Goal: Task Accomplishment & Management: Use online tool/utility

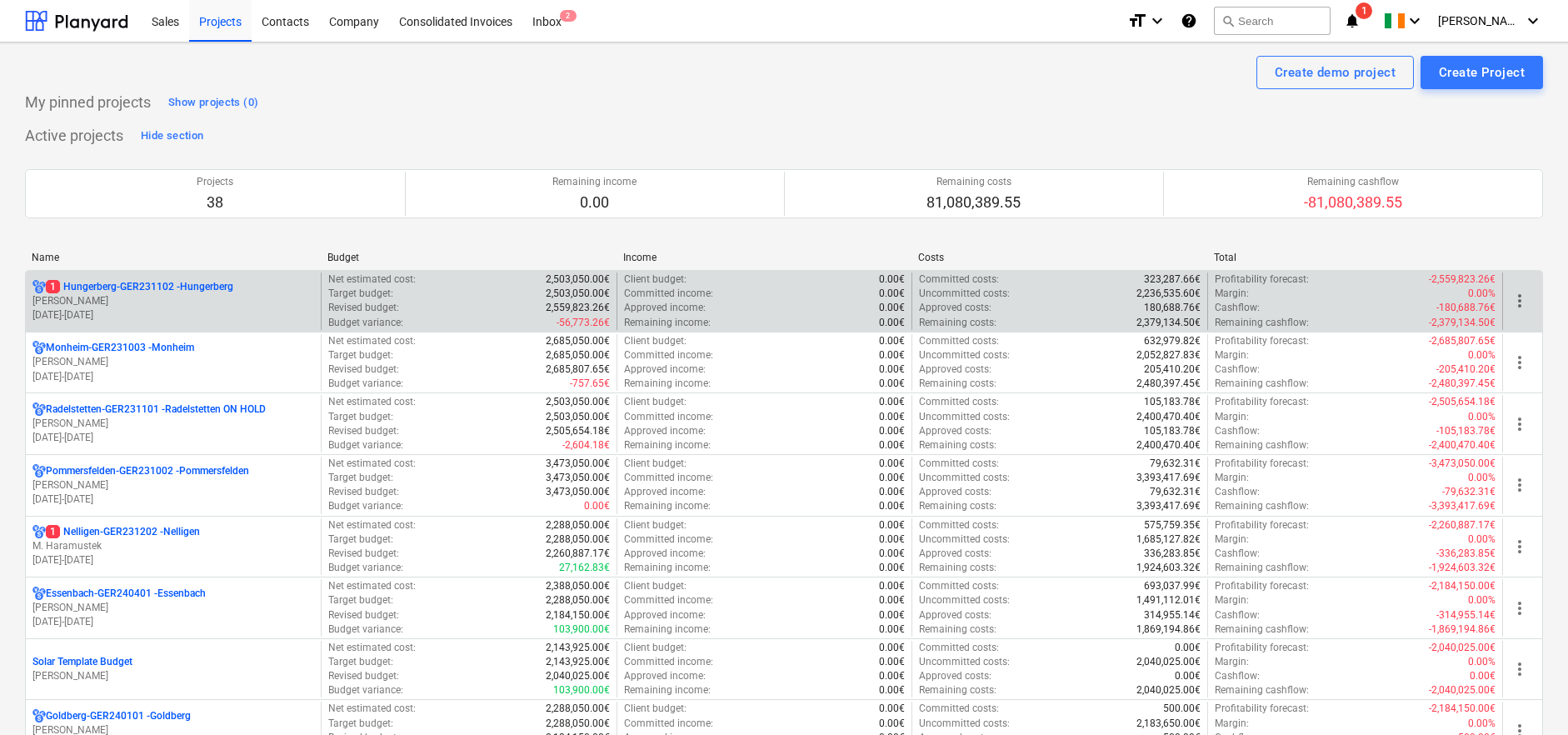
click at [110, 298] on p "[PERSON_NAME]" at bounding box center [173, 301] width 282 height 14
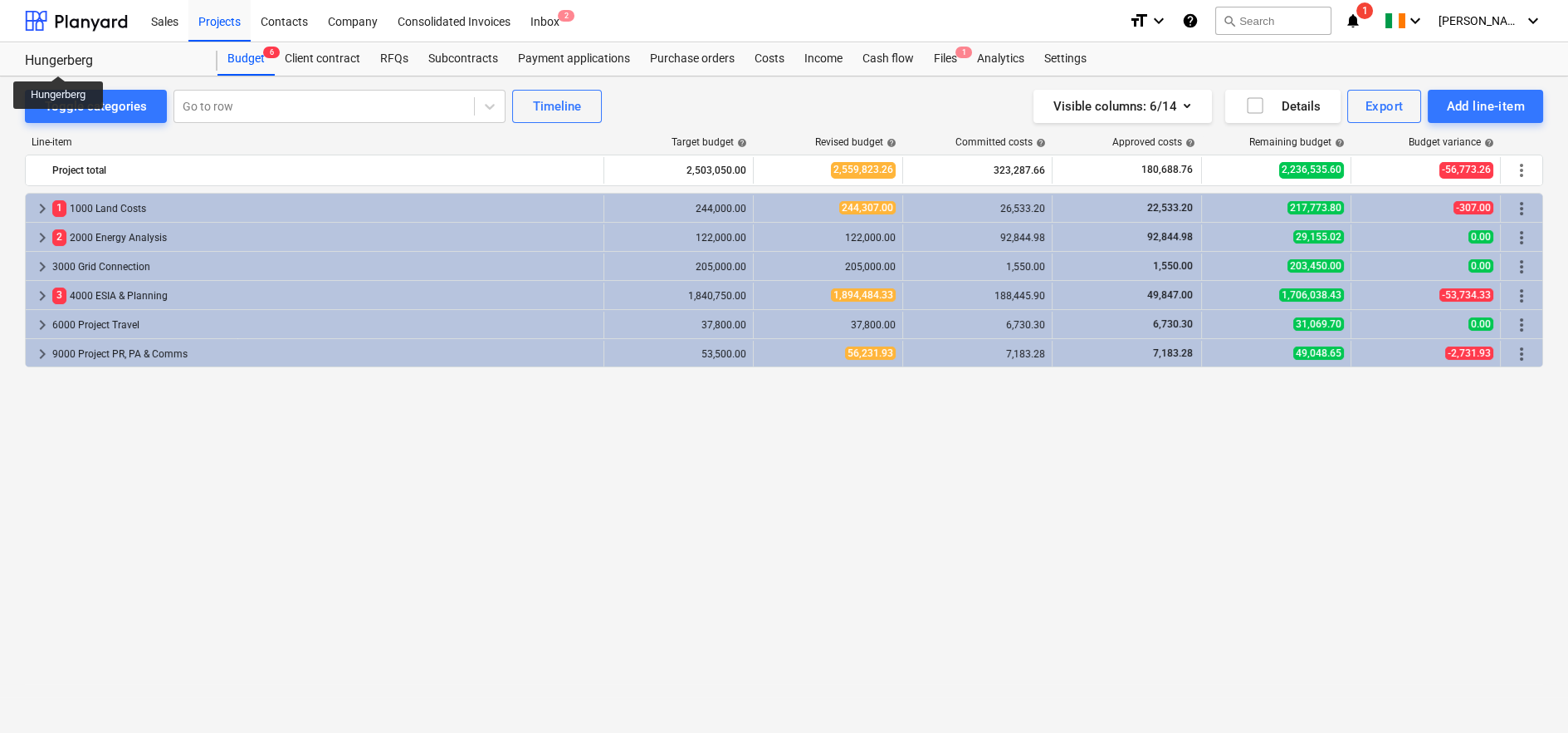
click at [60, 60] on div "Hungerberg" at bounding box center [111, 60] width 172 height 18
click at [216, 24] on div "Projects" at bounding box center [219, 20] width 62 height 43
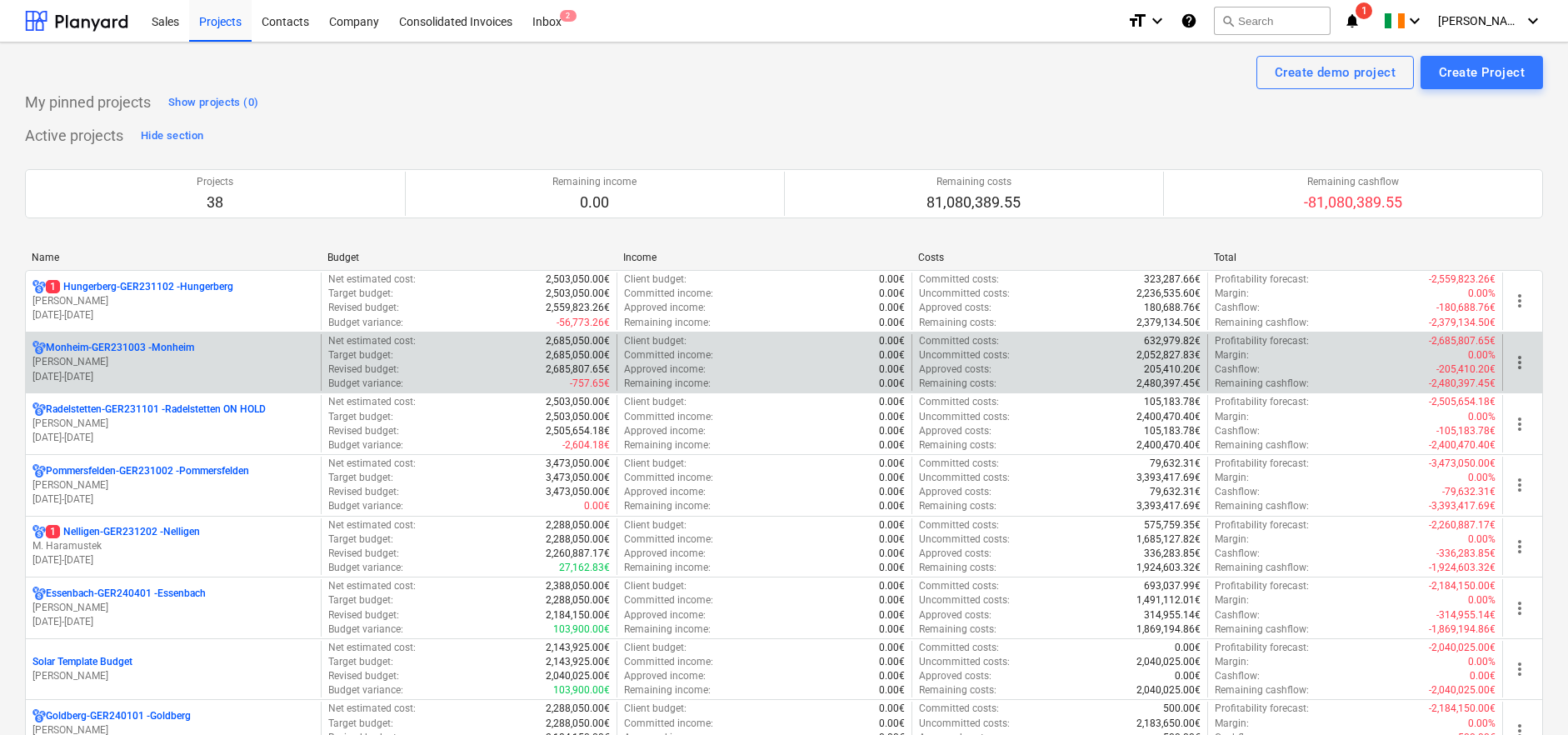
click at [112, 357] on p "[PERSON_NAME]" at bounding box center [173, 361] width 282 height 14
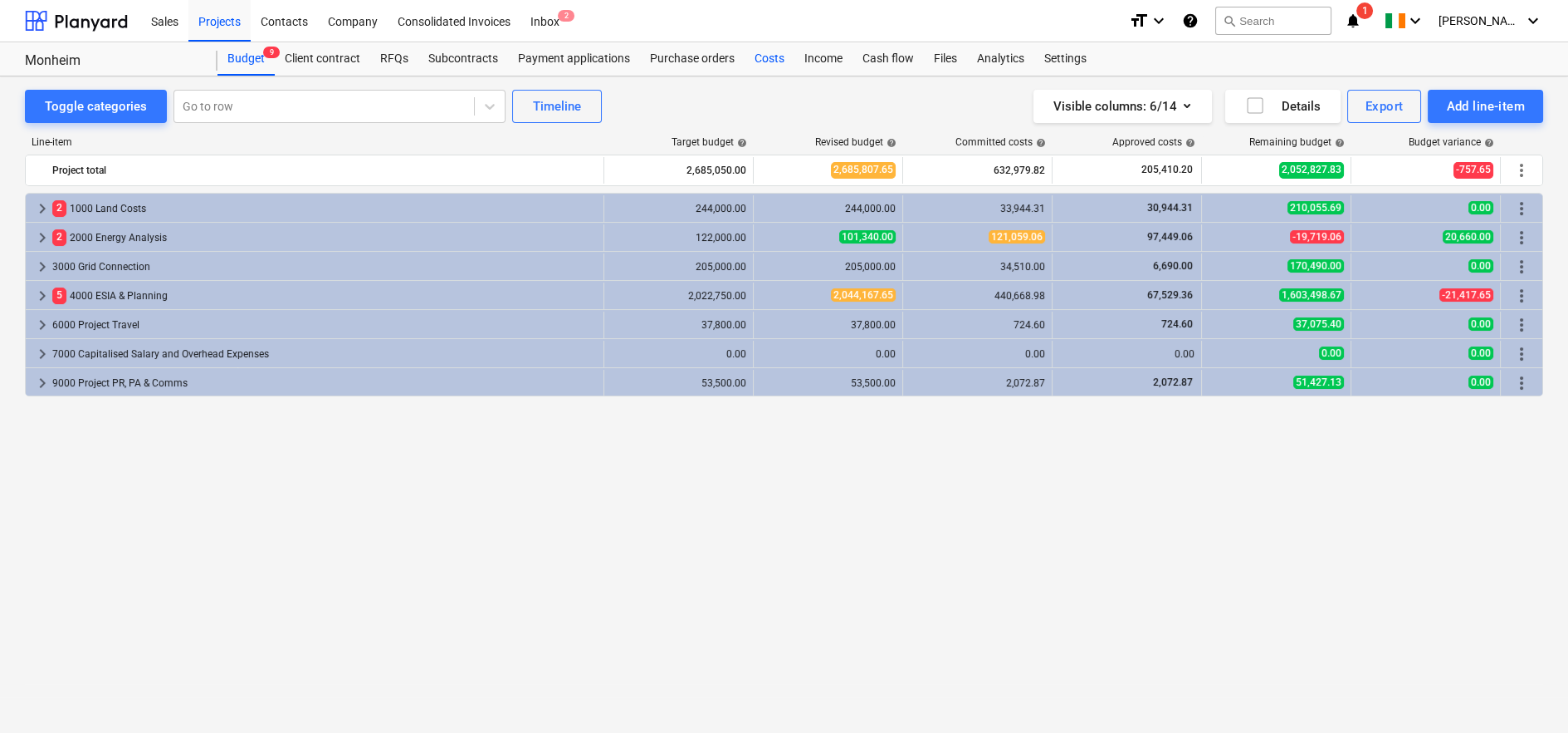
click at [752, 58] on div "Costs" at bounding box center [770, 59] width 50 height 33
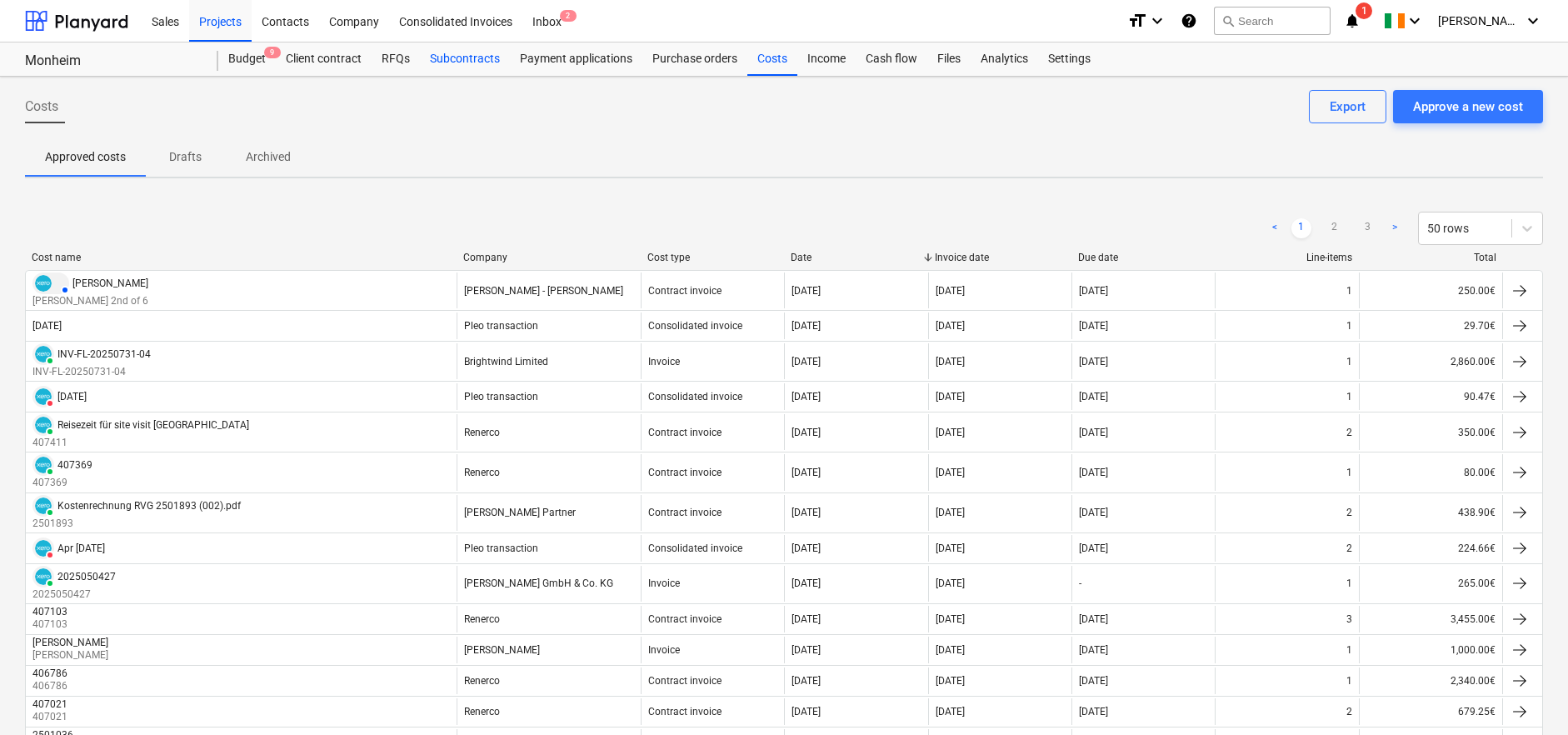
click at [468, 59] on div "Subcontracts" at bounding box center [464, 60] width 90 height 33
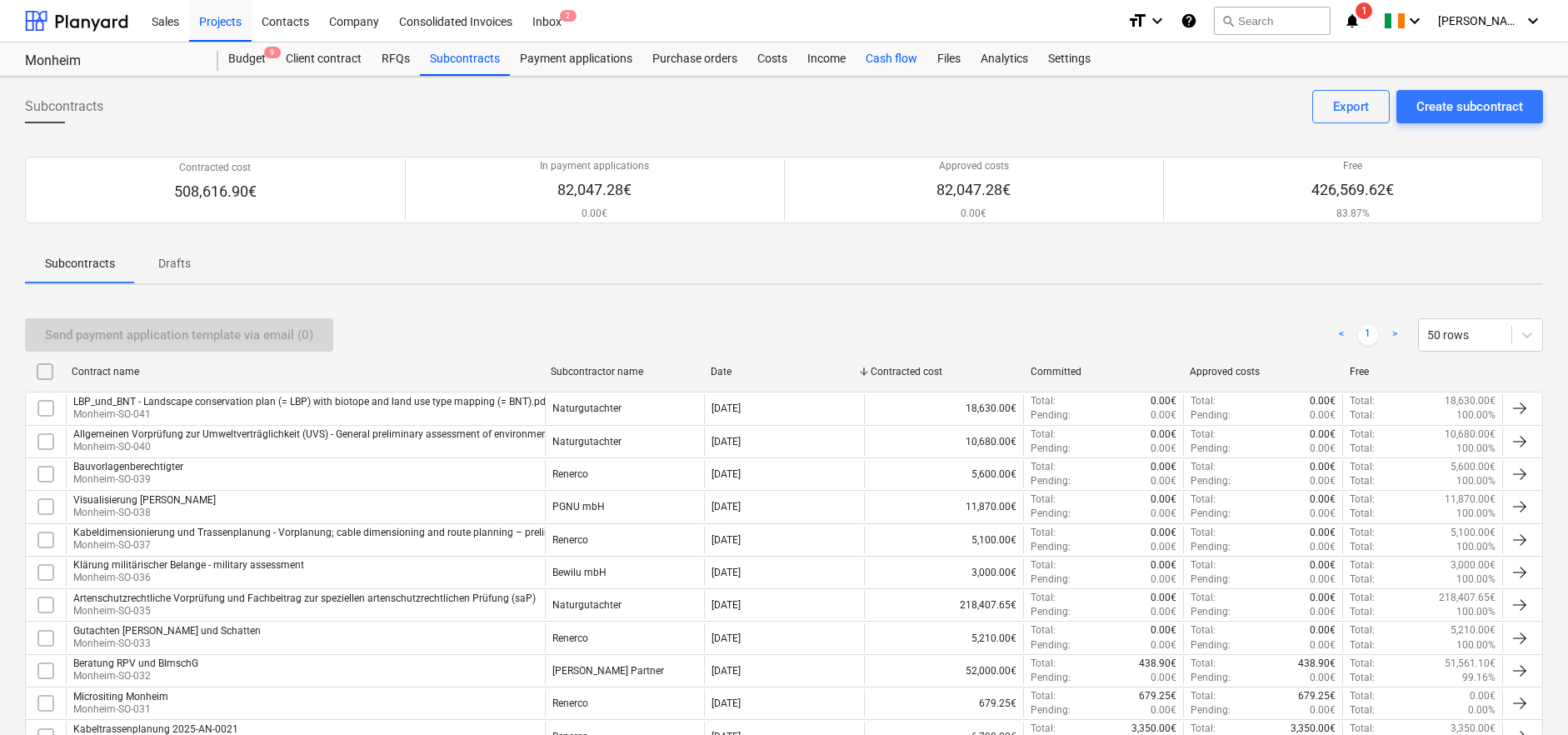
click at [883, 60] on div "Cash flow" at bounding box center [891, 60] width 72 height 33
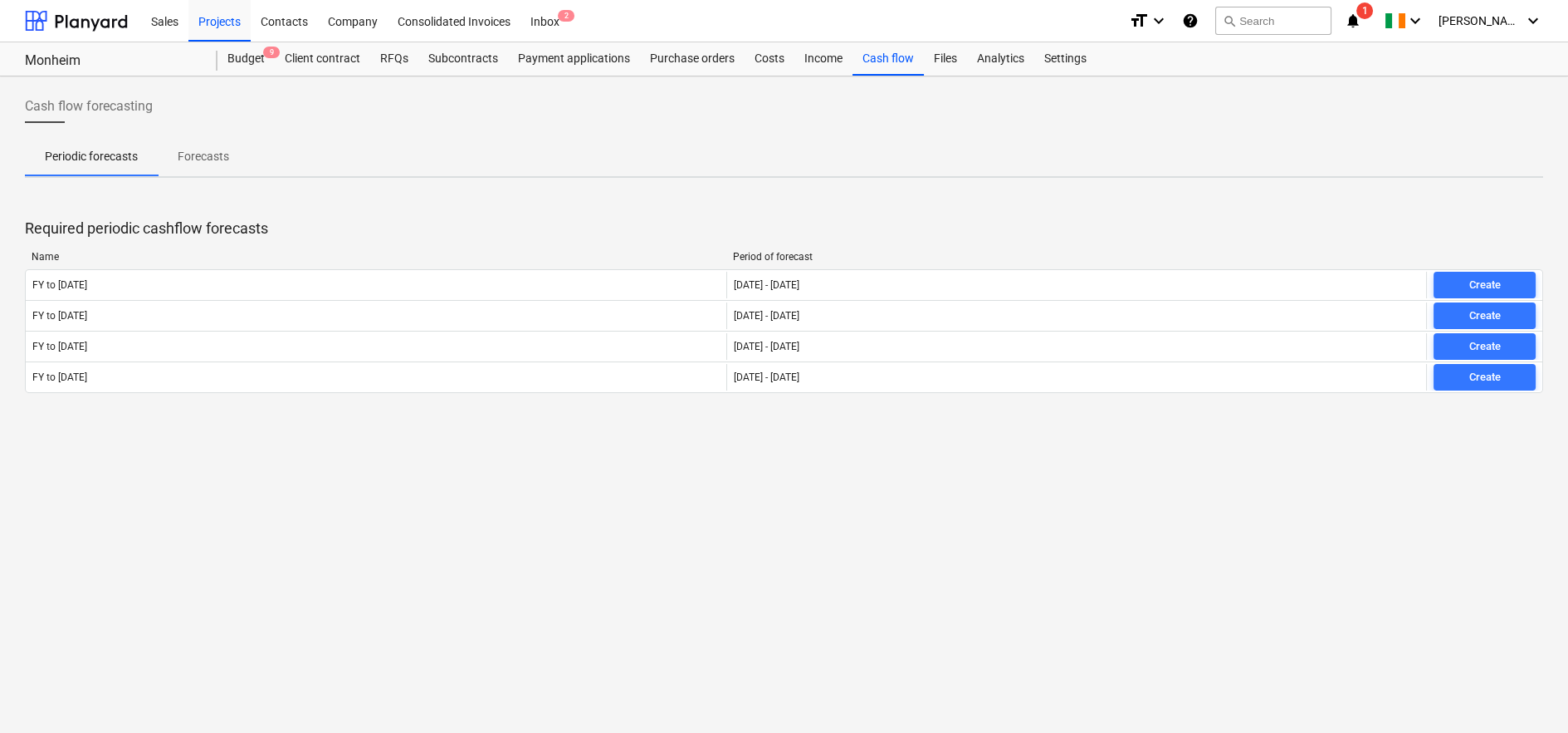
click at [193, 159] on p "Forecasts" at bounding box center [204, 156] width 52 height 18
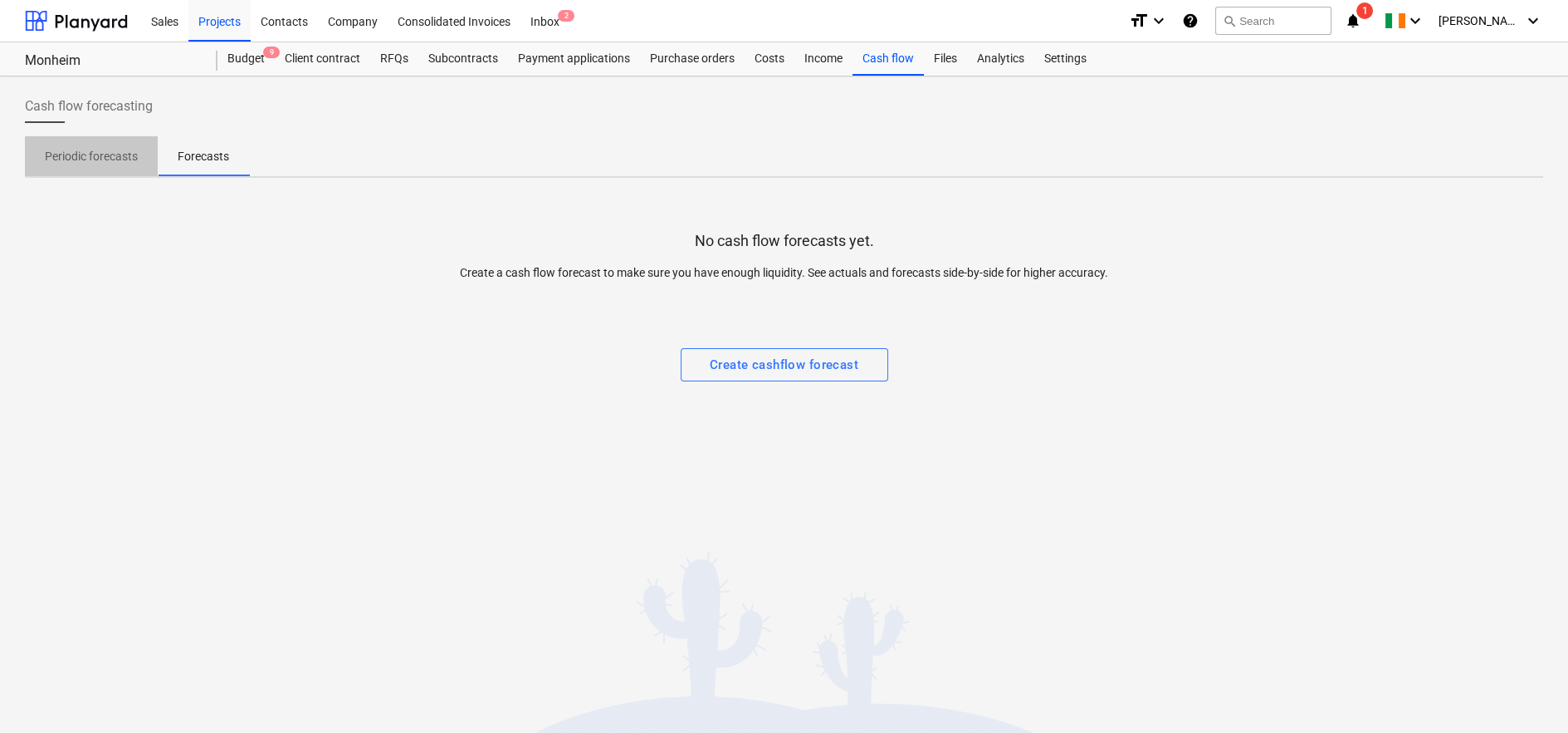
click at [94, 156] on p "Periodic forecasts" at bounding box center [91, 156] width 93 height 18
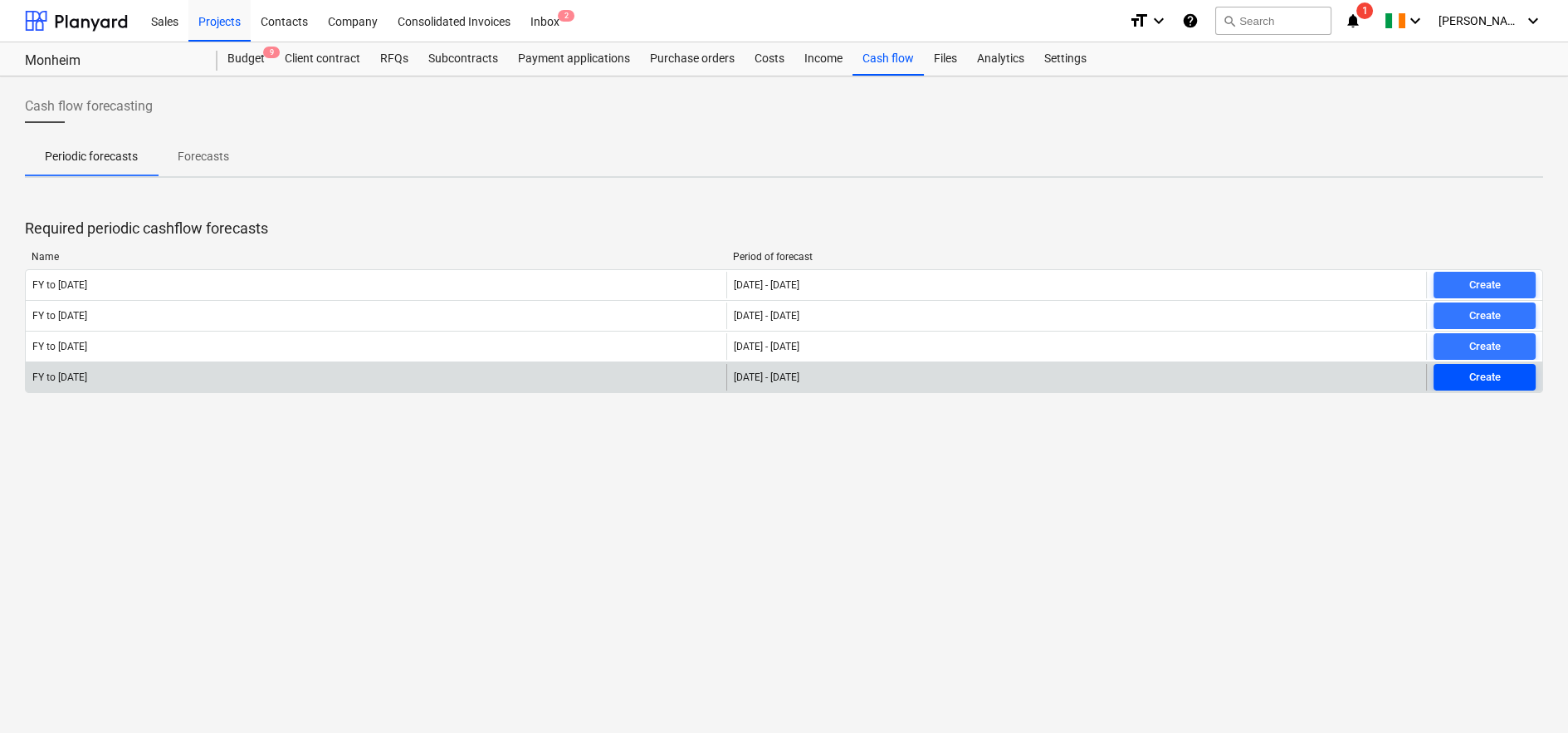
click at [1488, 382] on div "Create" at bounding box center [1485, 378] width 32 height 19
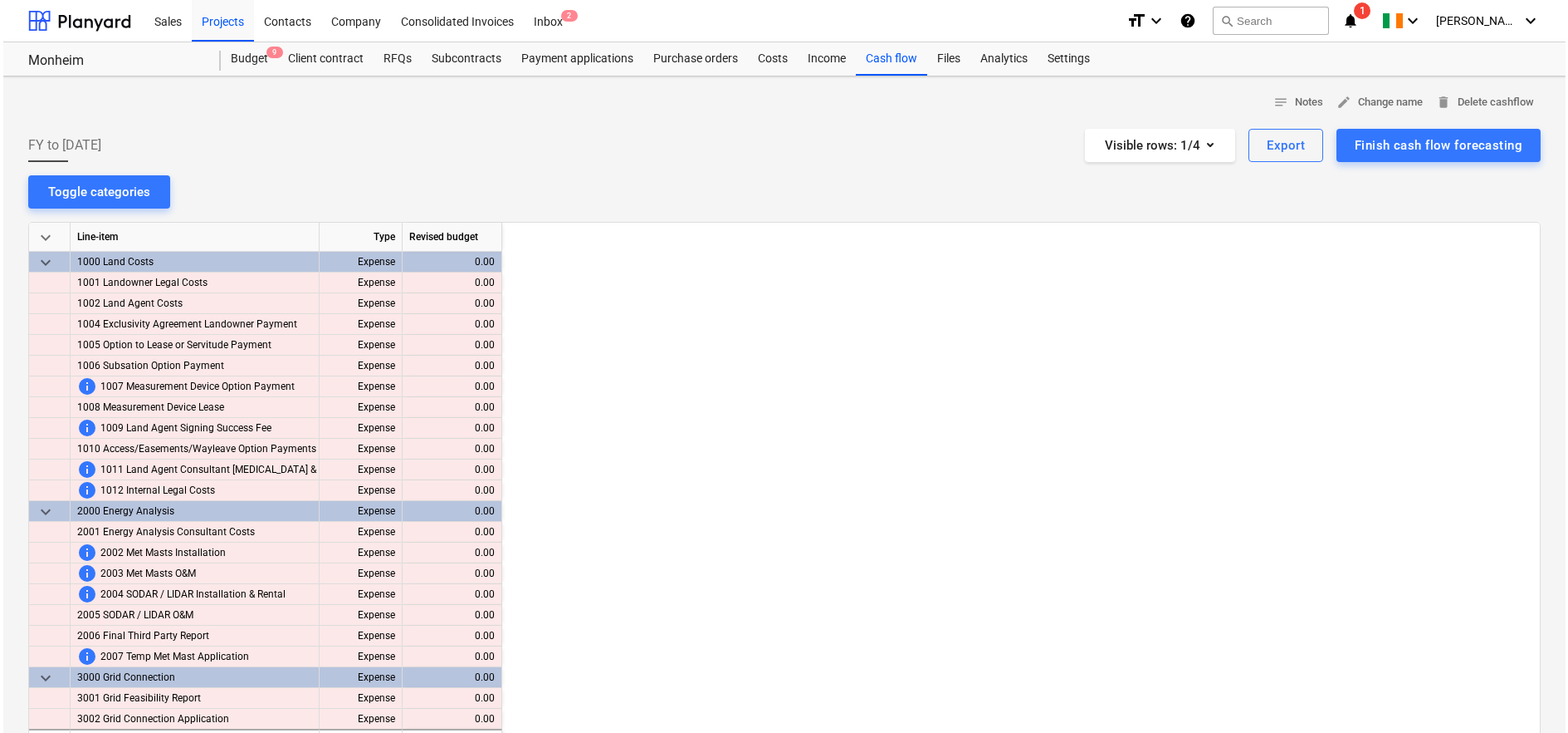
scroll to position [0, 1461]
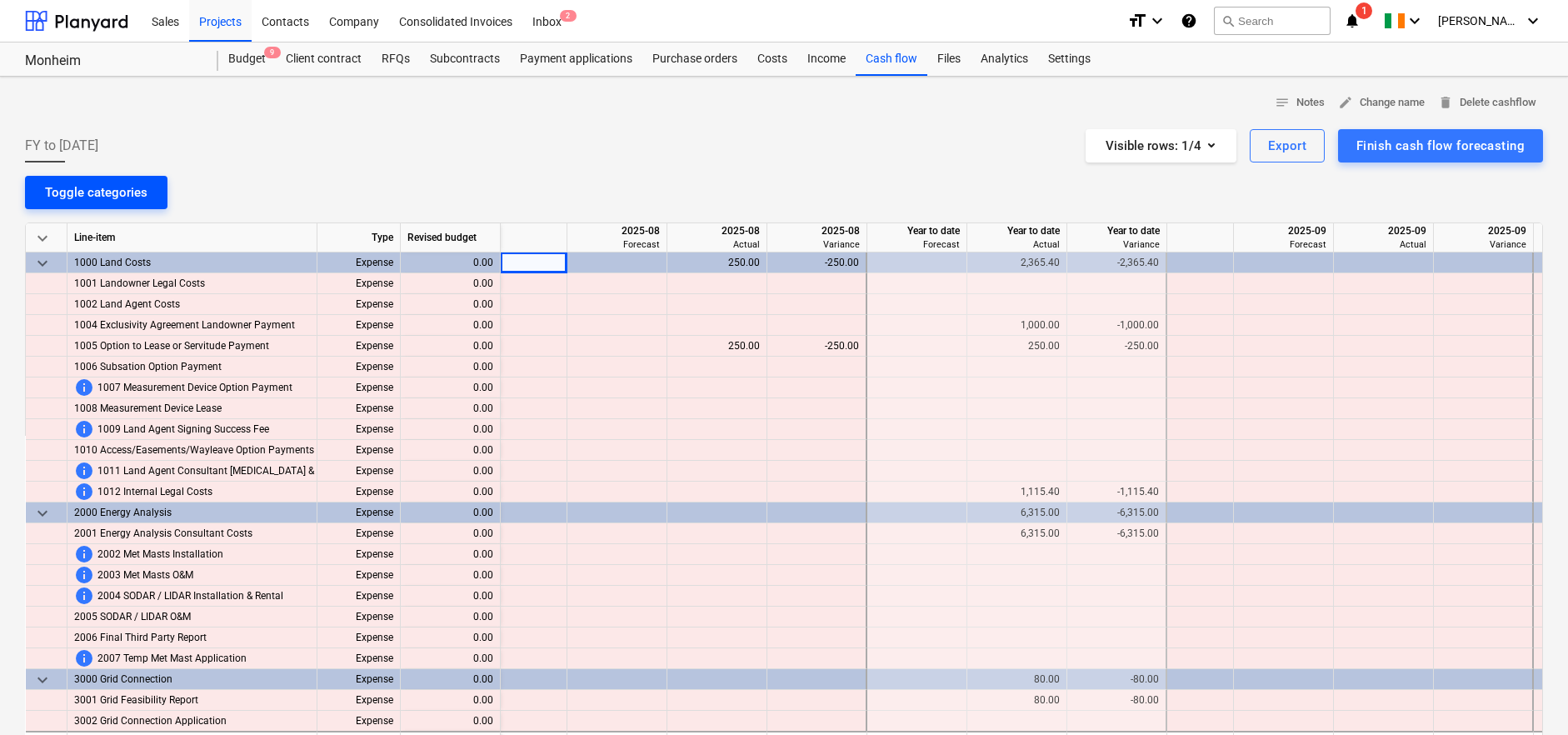
click at [127, 184] on div "Toggle categories" at bounding box center [96, 192] width 102 height 21
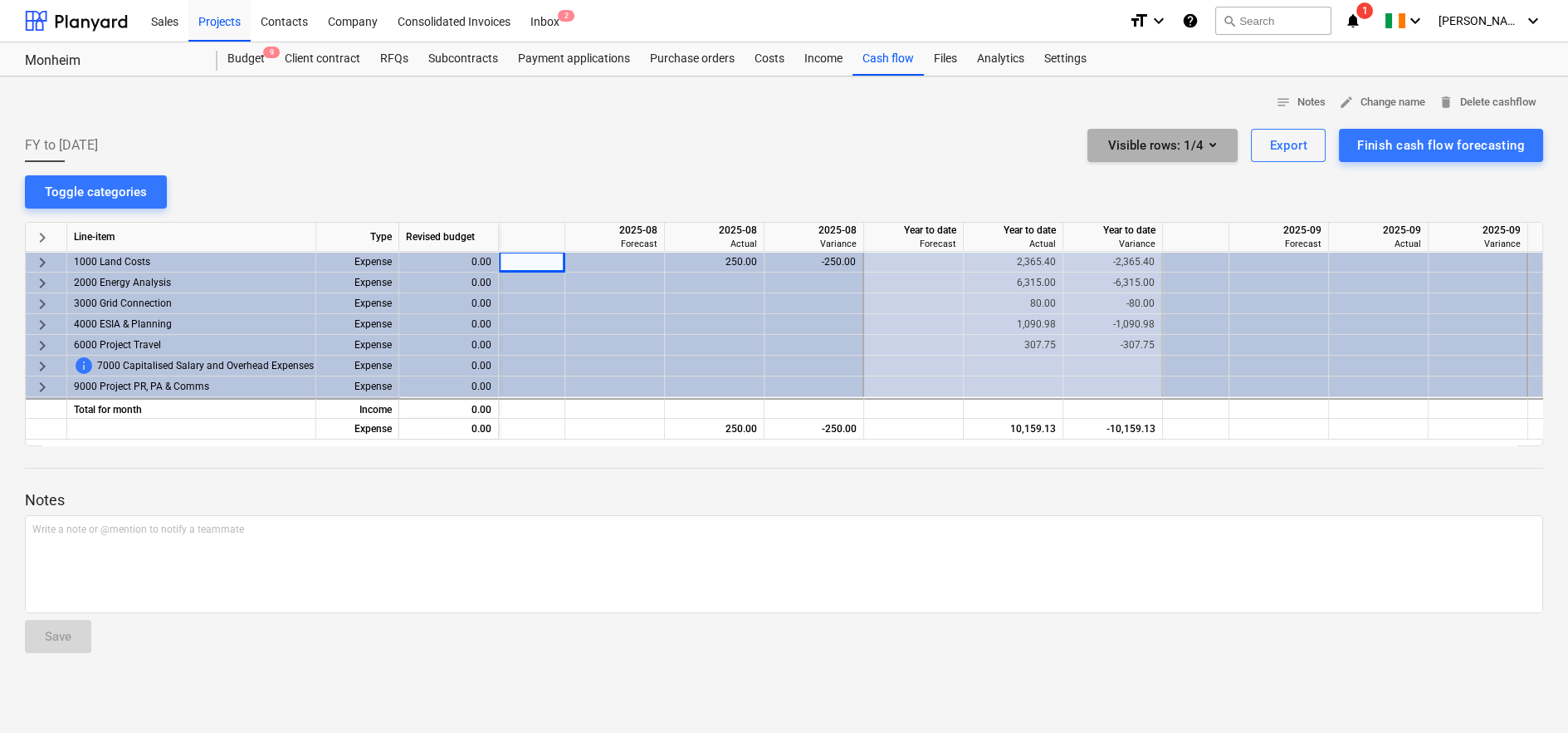
click at [1215, 145] on icon "button" at bounding box center [1212, 144] width 19 height 19
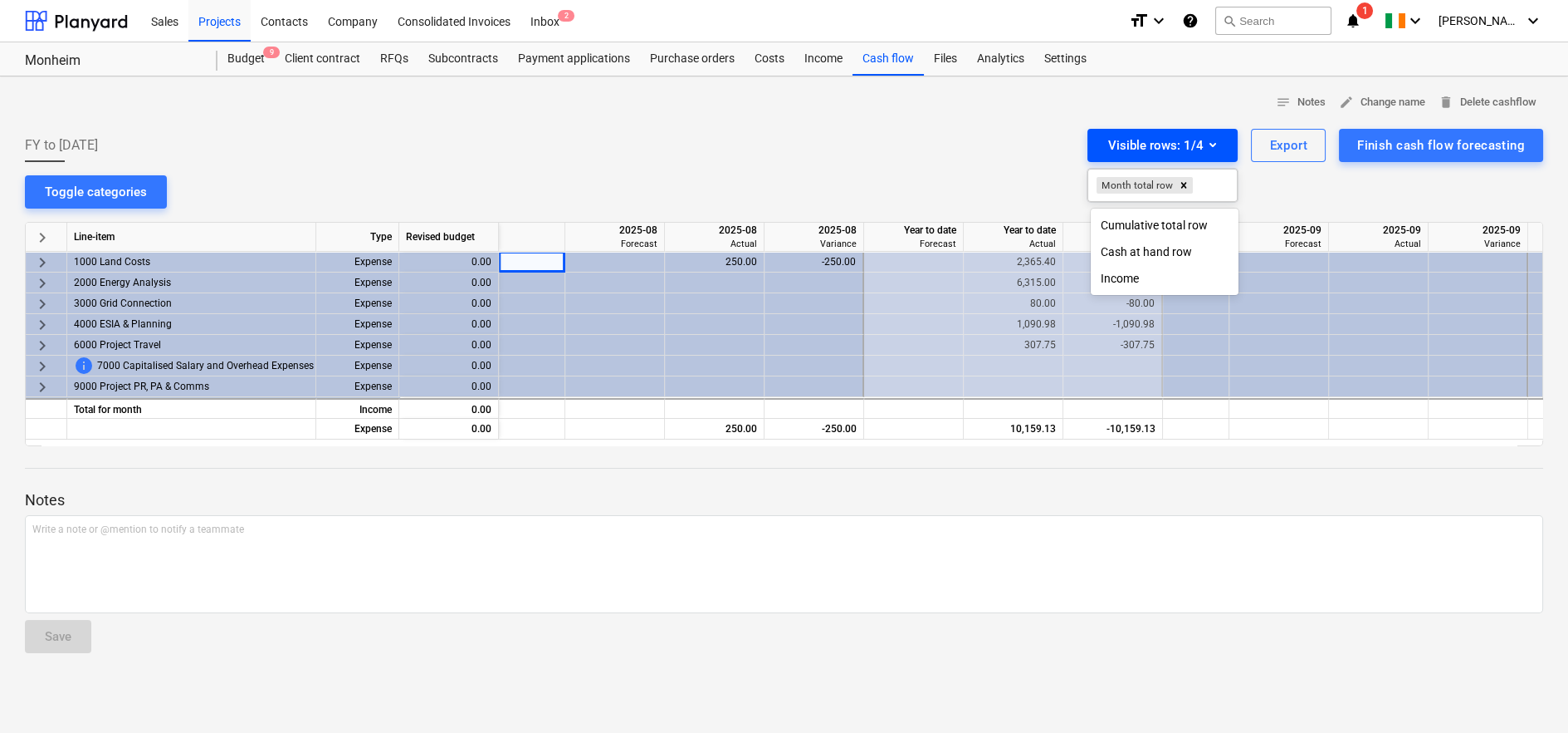
click at [1215, 145] on div at bounding box center [784, 366] width 1568 height 733
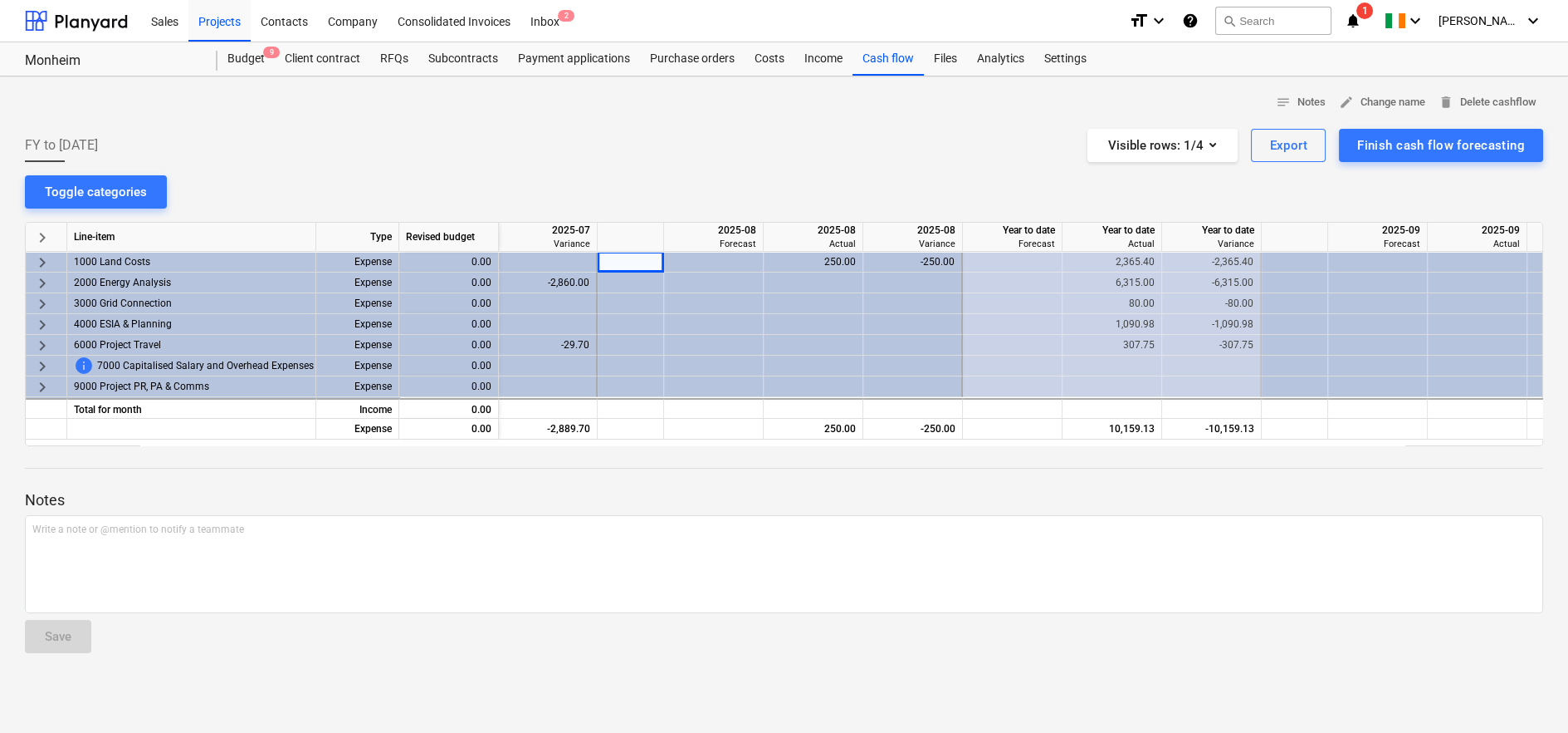
scroll to position [0, 1366]
click at [773, 61] on div "Costs" at bounding box center [770, 59] width 50 height 33
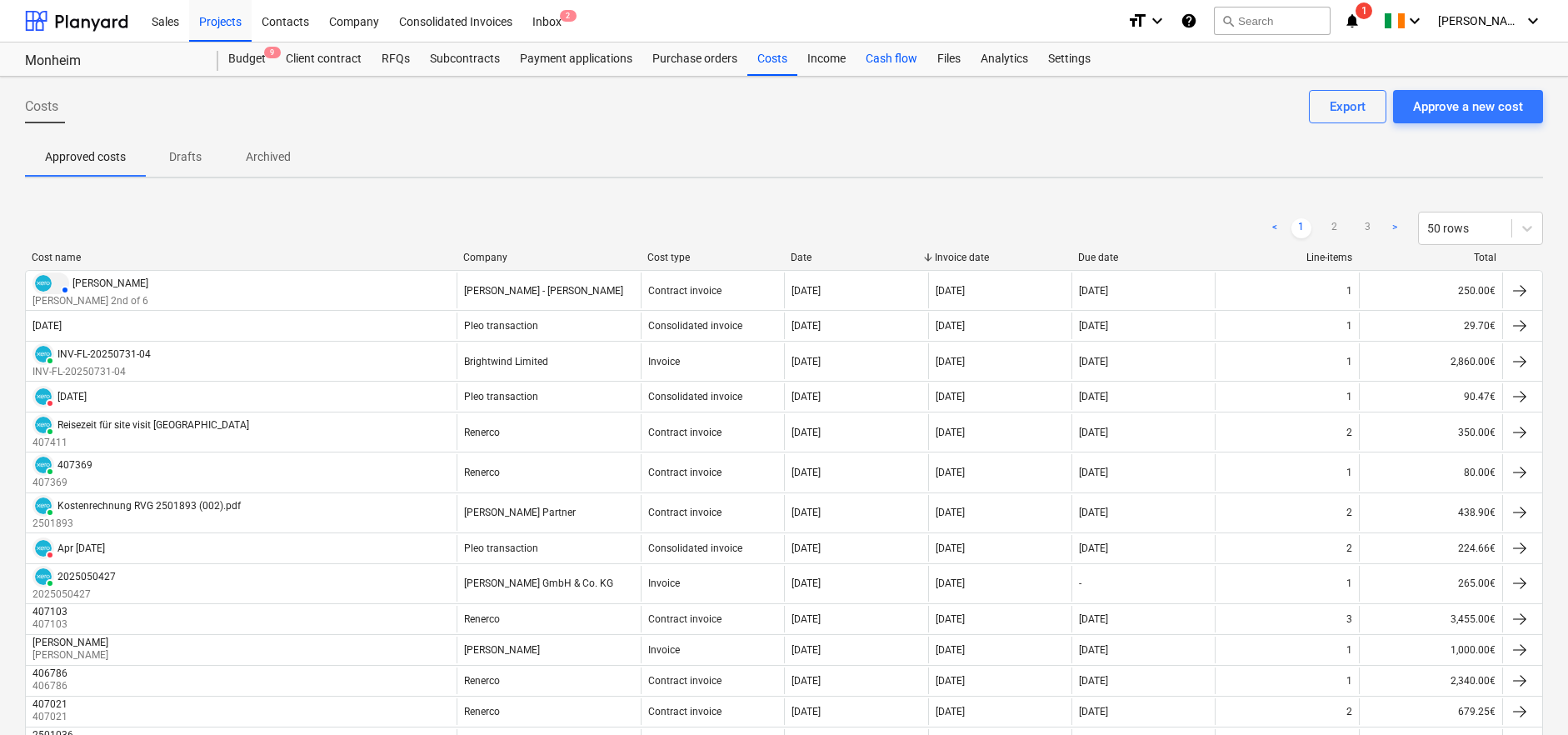
click at [884, 63] on div "Cash flow" at bounding box center [891, 60] width 72 height 33
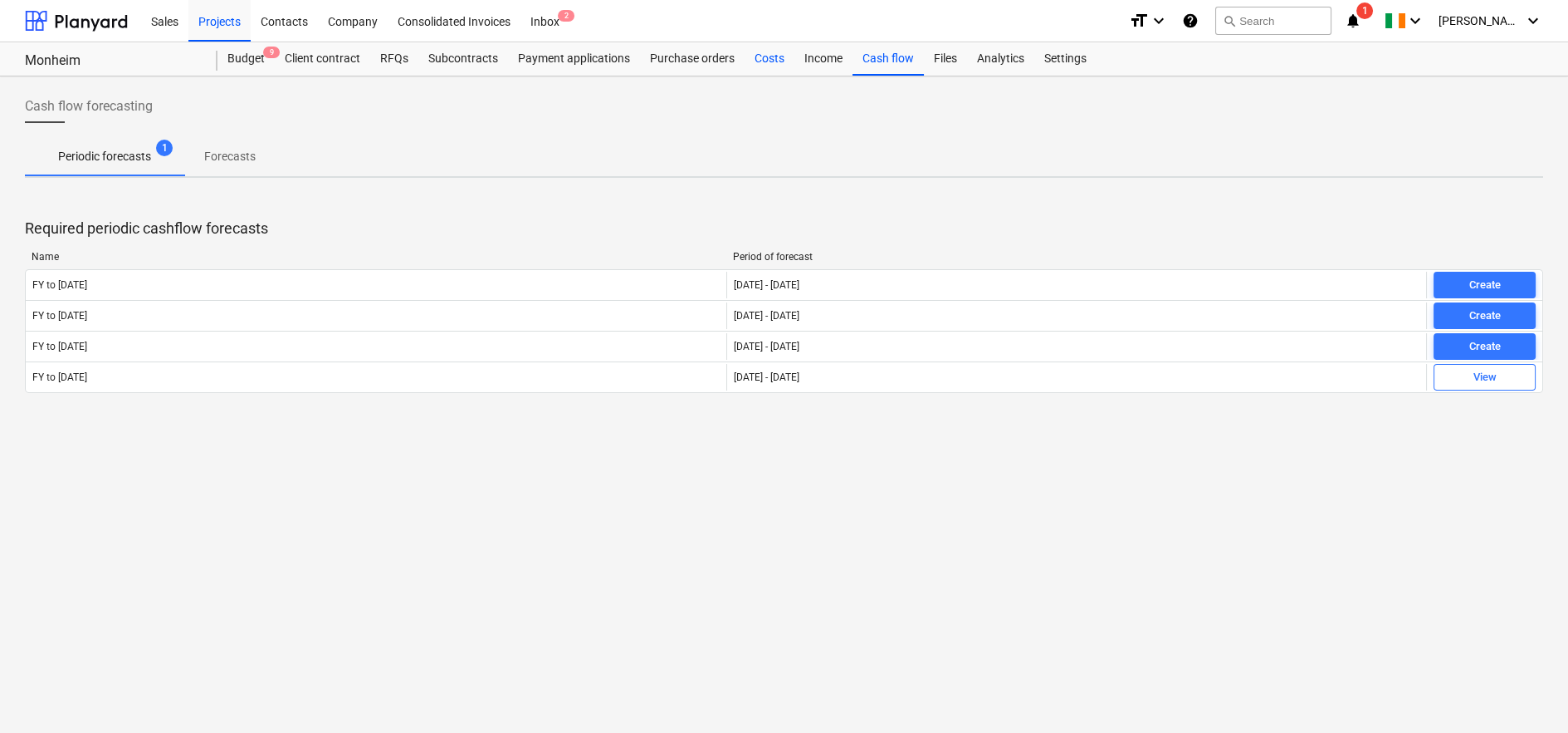
click at [772, 59] on div "Costs" at bounding box center [770, 59] width 50 height 33
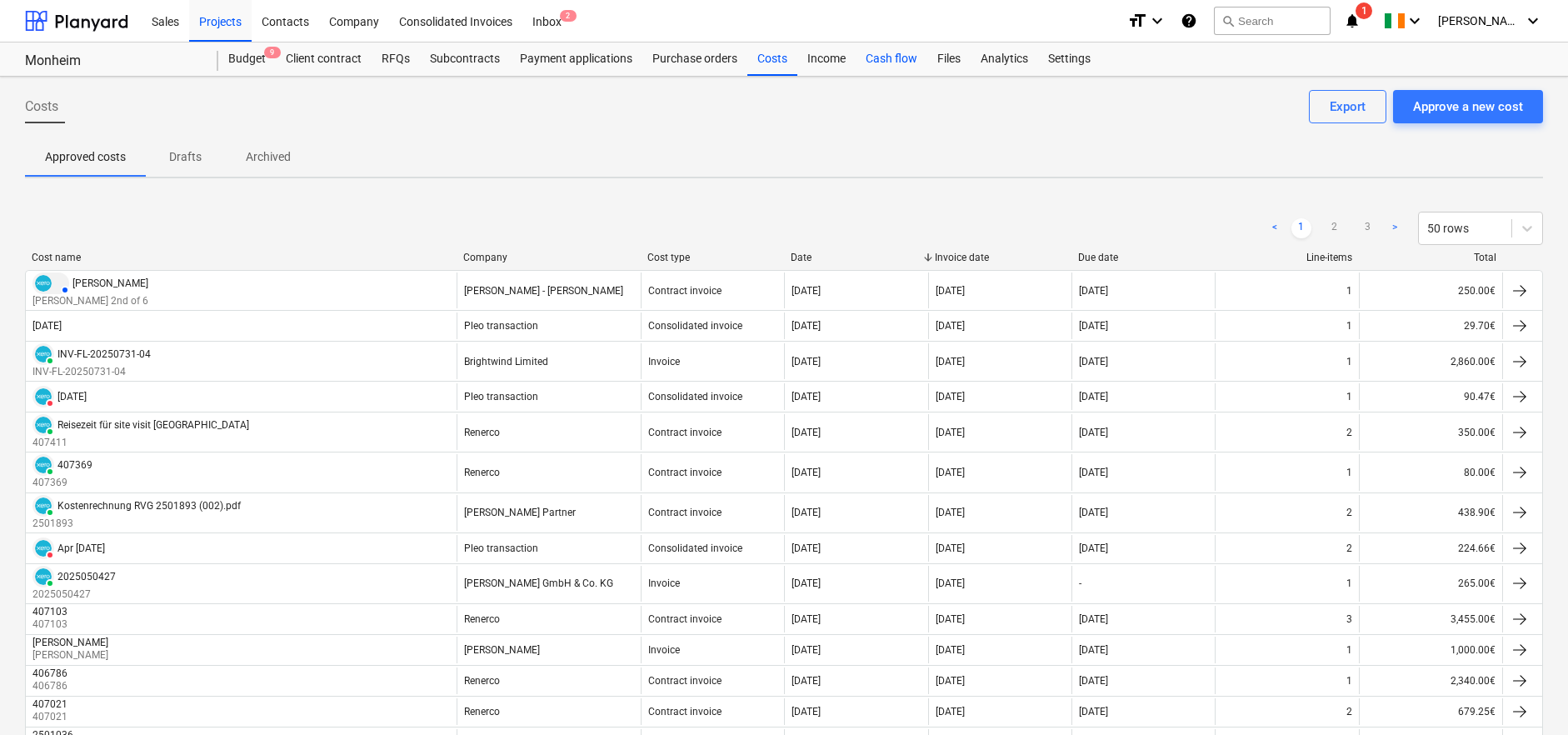
click at [886, 56] on div "Cash flow" at bounding box center [891, 60] width 72 height 33
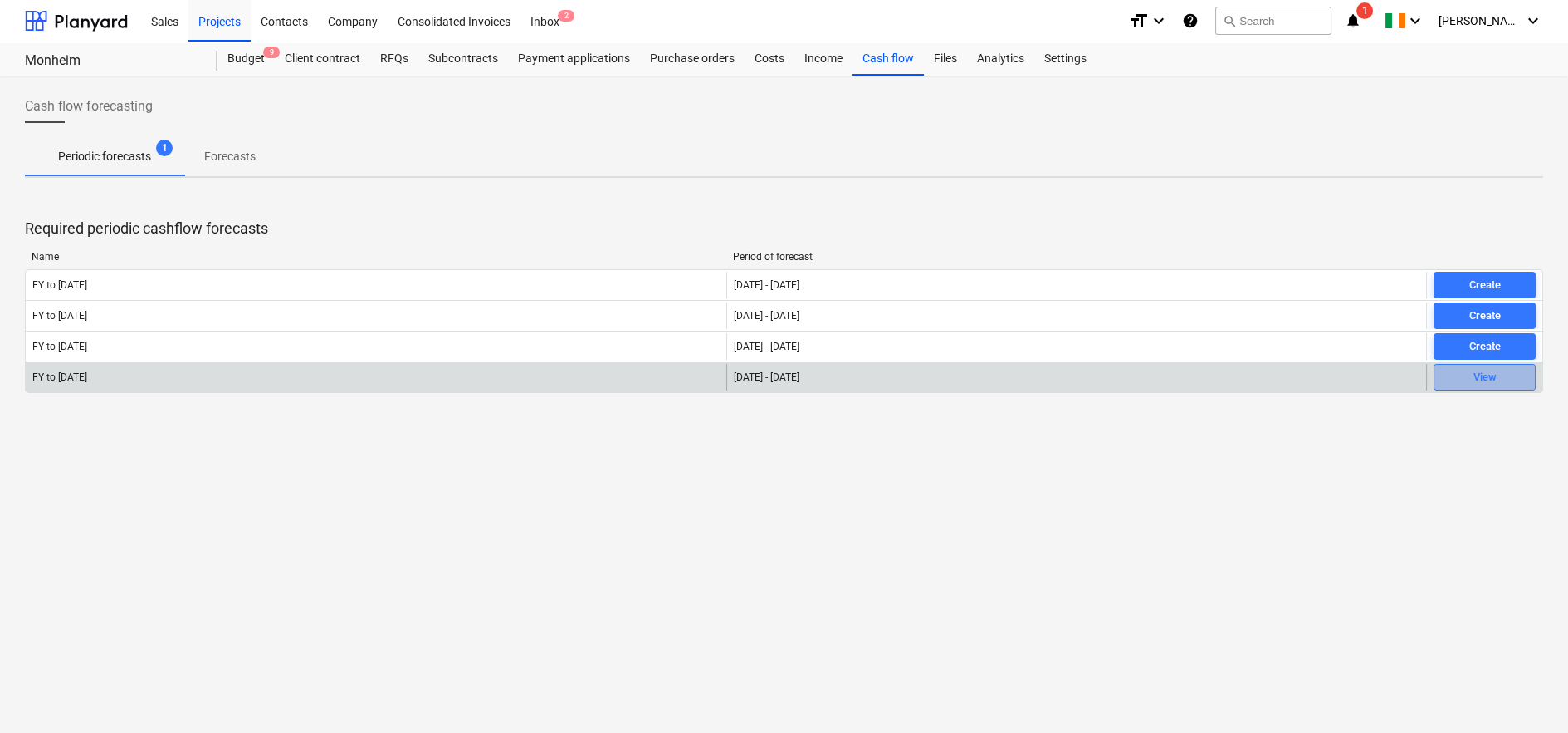
click at [1480, 384] on div "View" at bounding box center [1485, 378] width 23 height 19
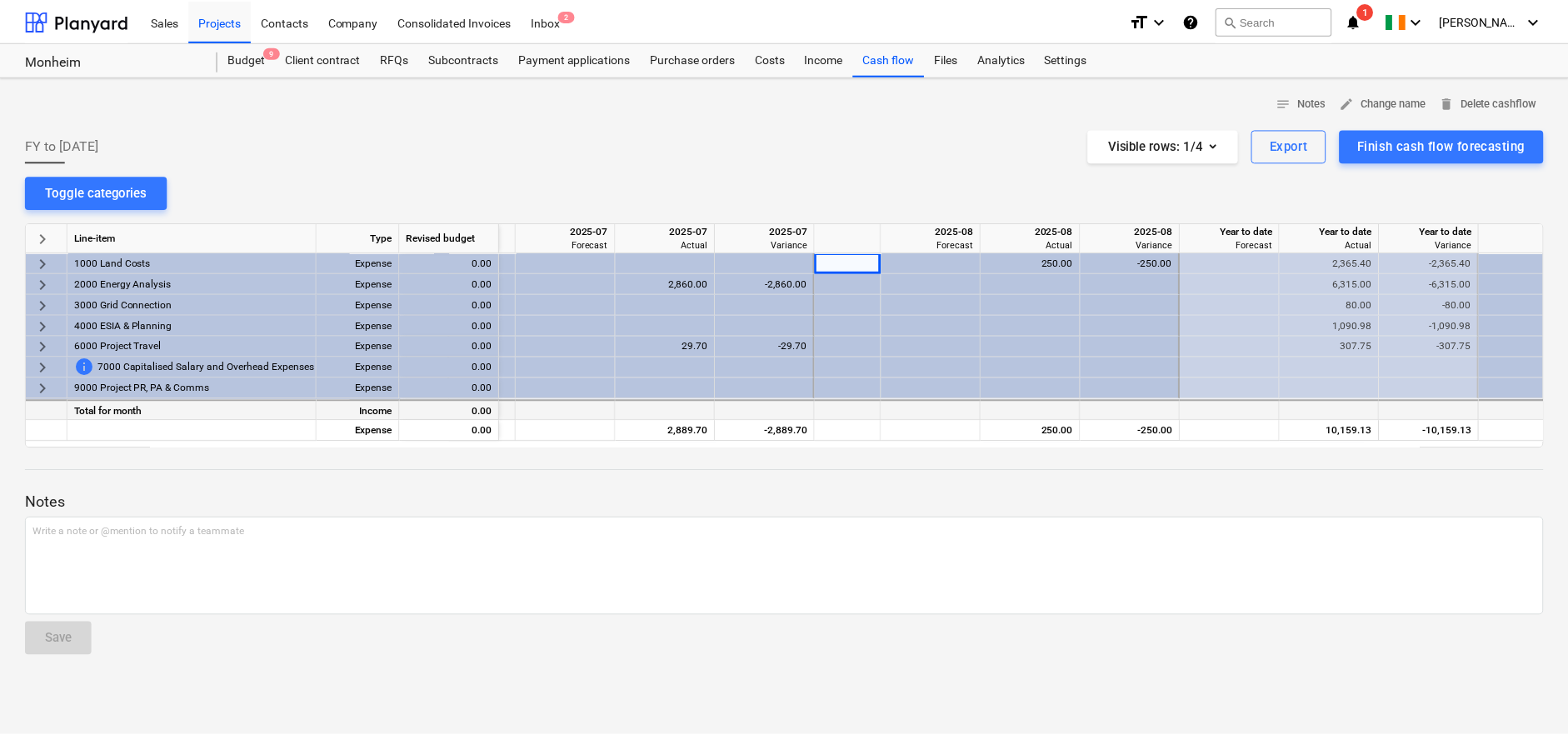
scroll to position [0, 1144]
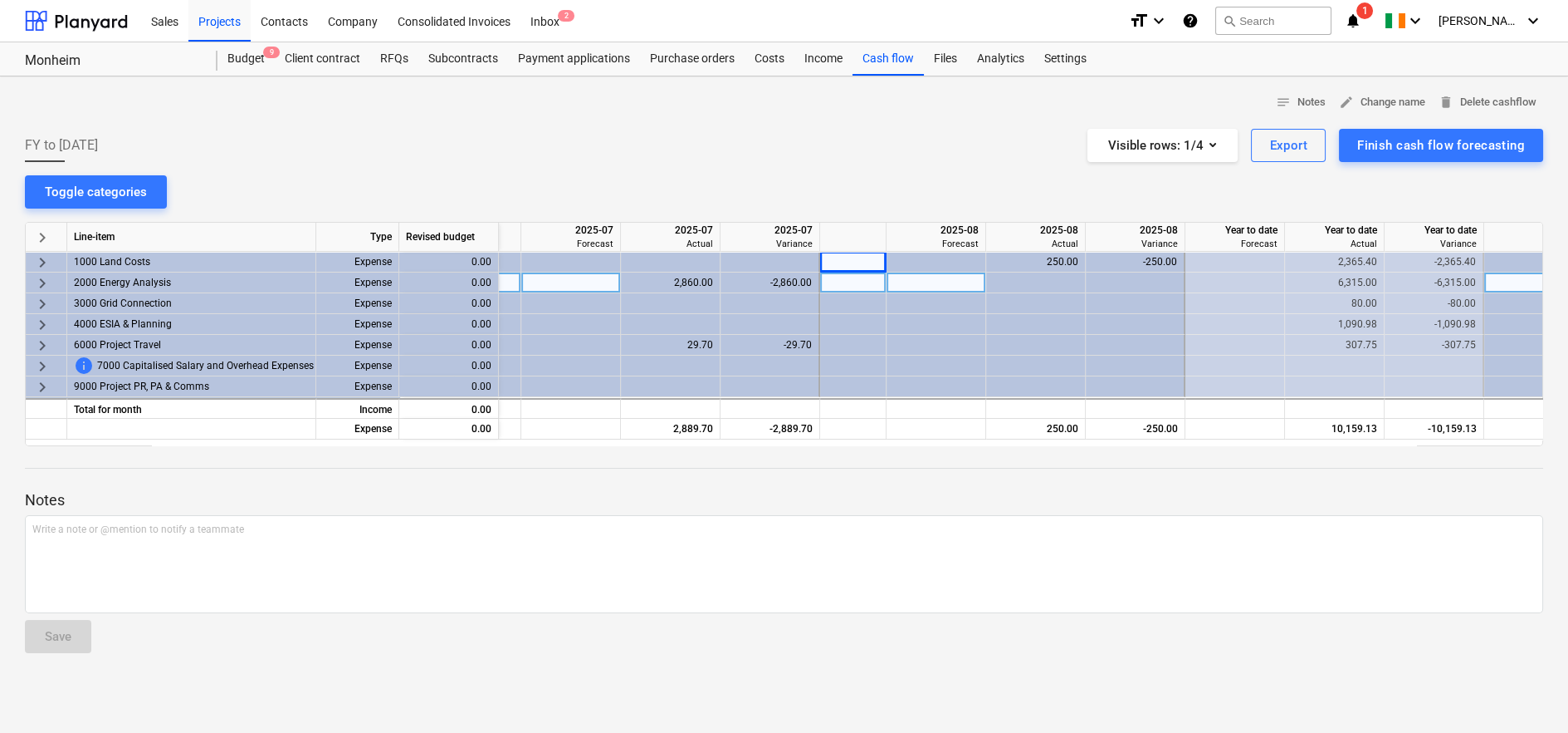
click at [689, 278] on div "2,860.00" at bounding box center [670, 283] width 85 height 20
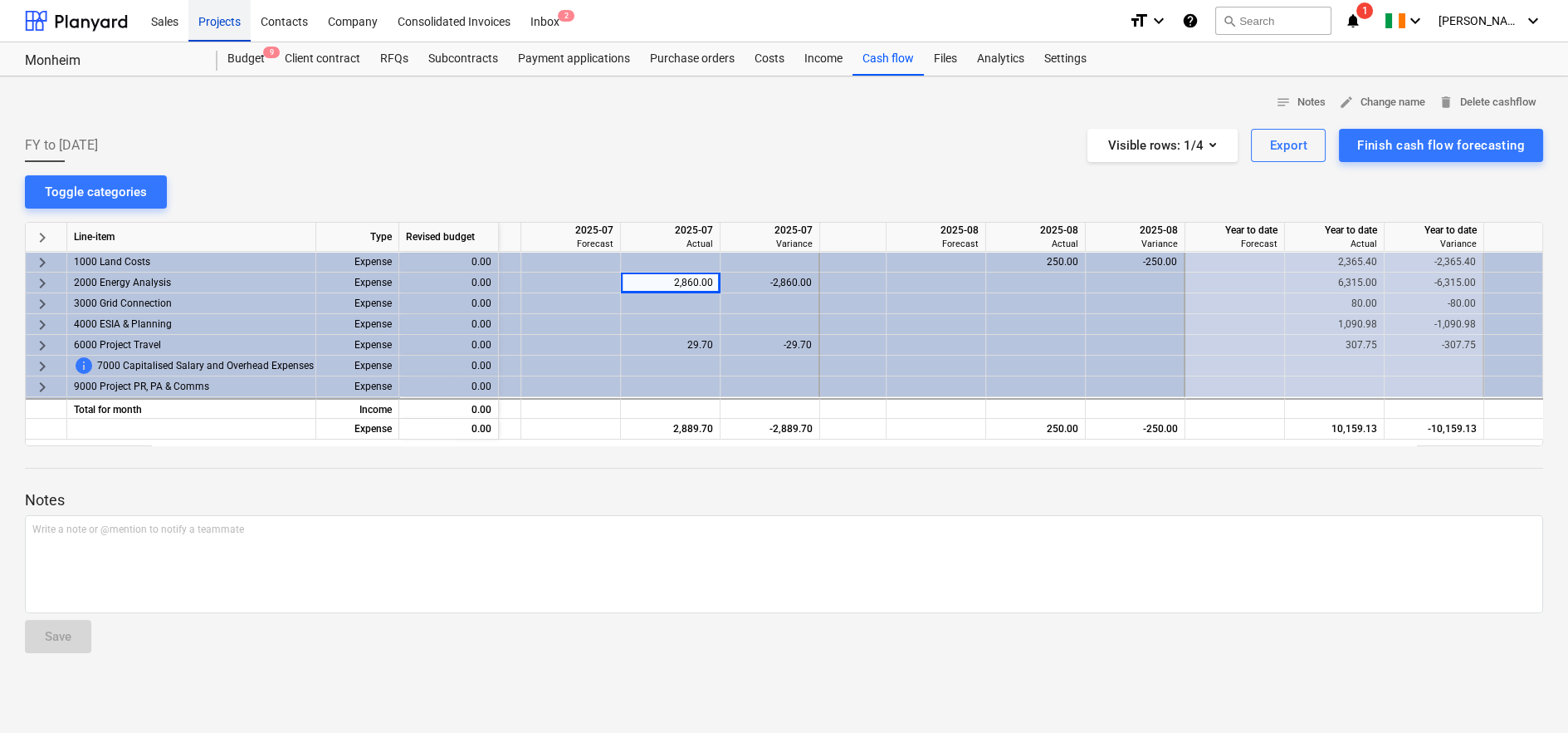
drag, startPoint x: 224, startPoint y: 23, endPoint x: 208, endPoint y: 25, distance: 16.1
click at [224, 23] on div "Projects" at bounding box center [219, 20] width 62 height 43
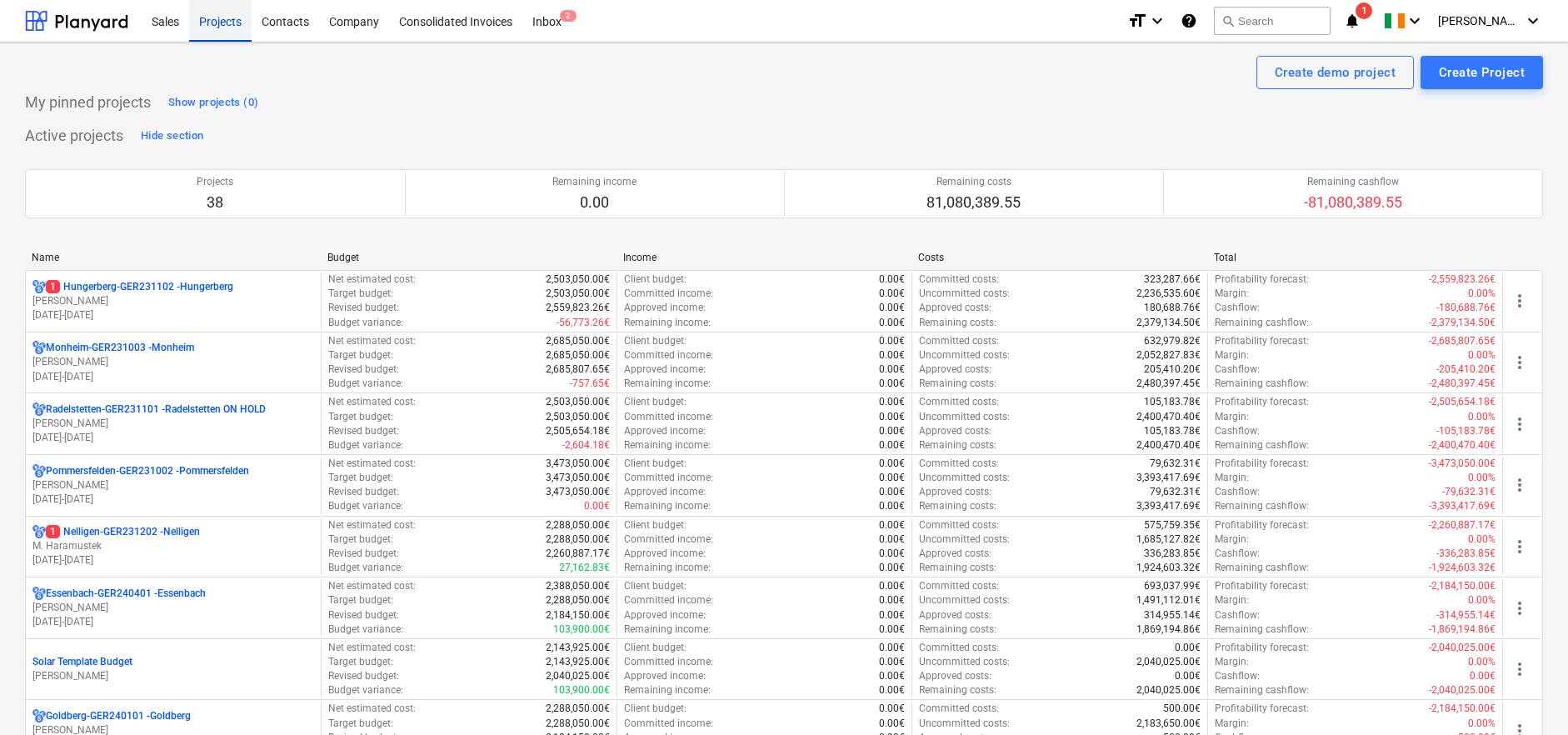
click at [208, 25] on div "Projects" at bounding box center [220, 20] width 62 height 43
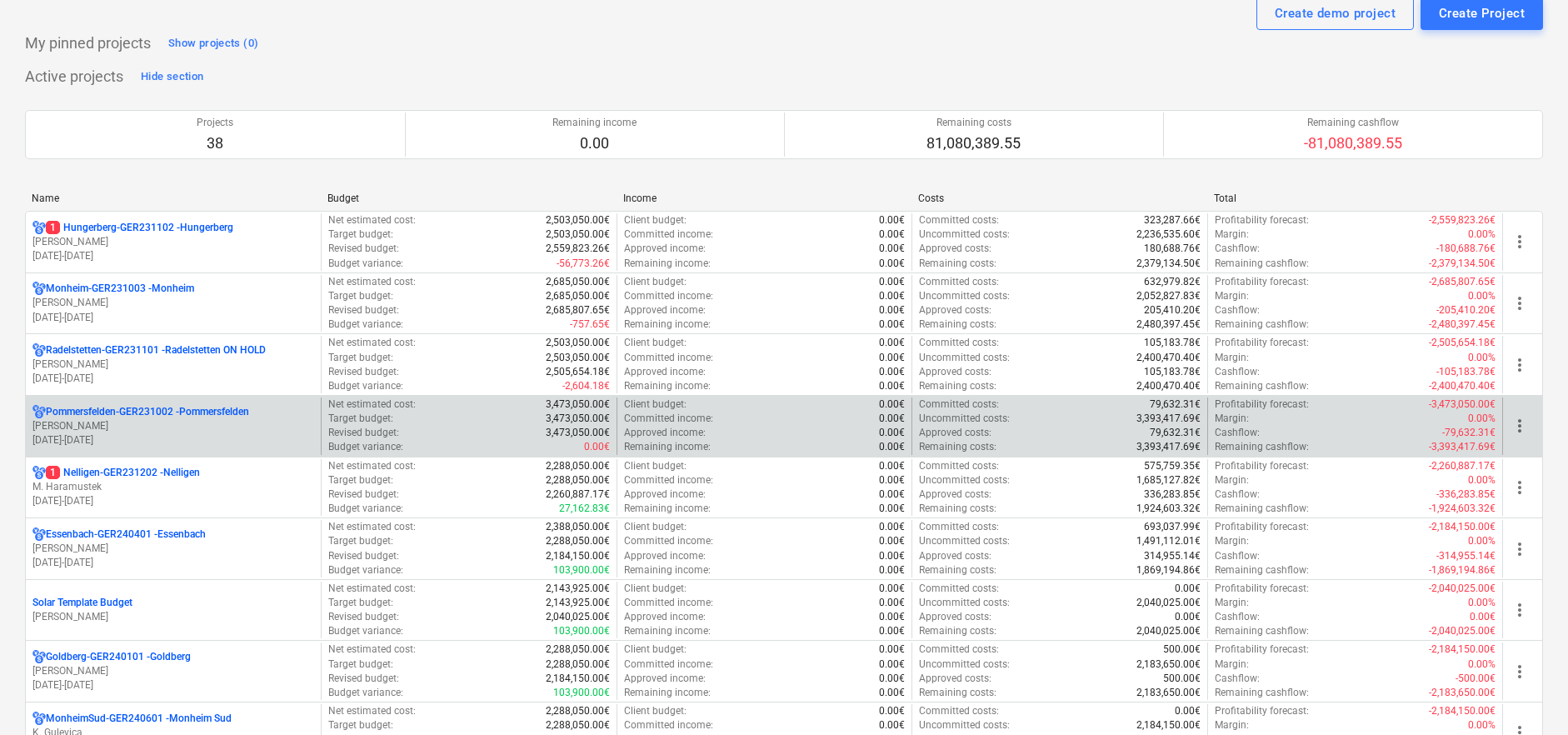
scroll to position [92, 0]
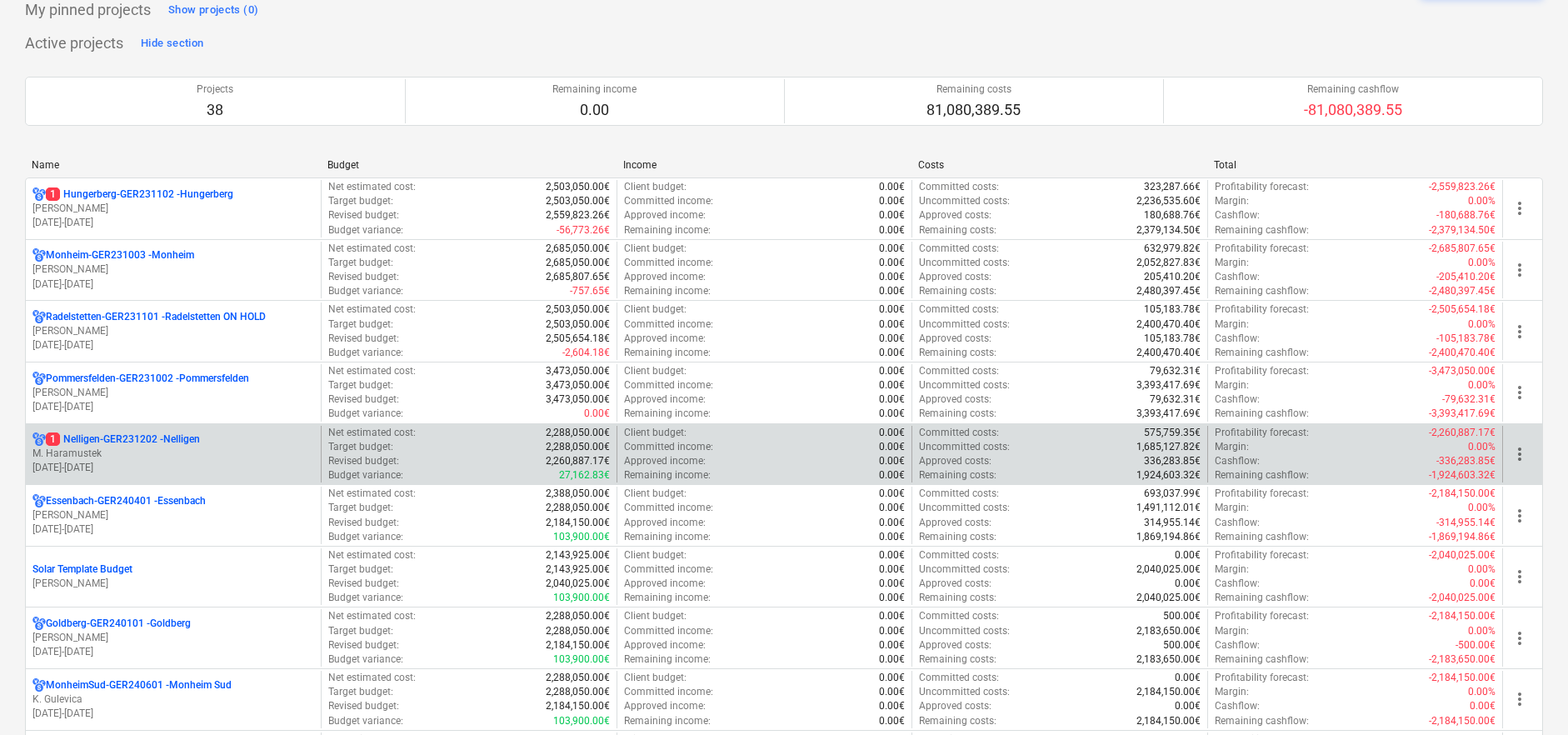
click at [115, 445] on p "1 Nelligen-GER231202 - Nelligen" at bounding box center [123, 439] width 154 height 14
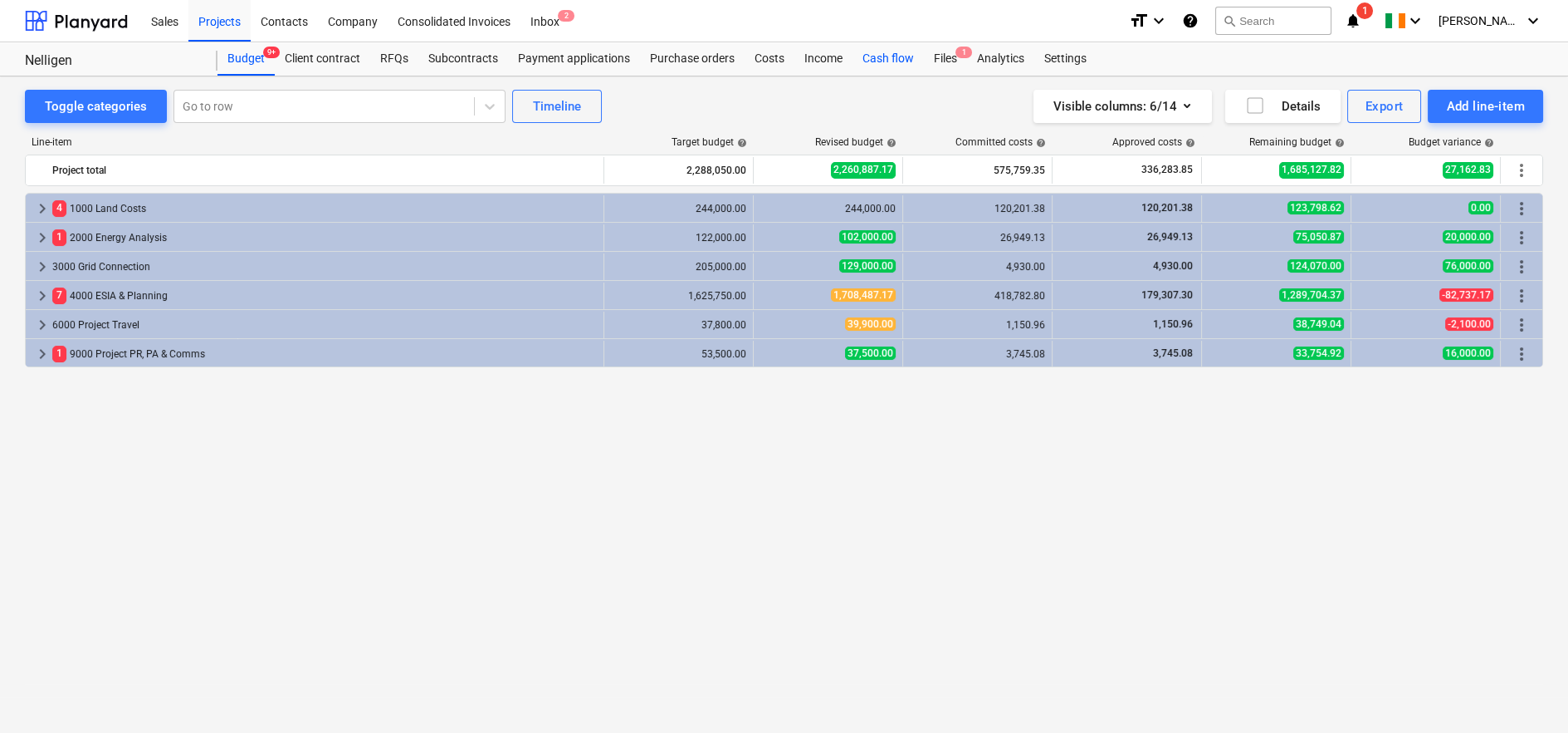
click at [869, 59] on div "Cash flow" at bounding box center [887, 59] width 71 height 33
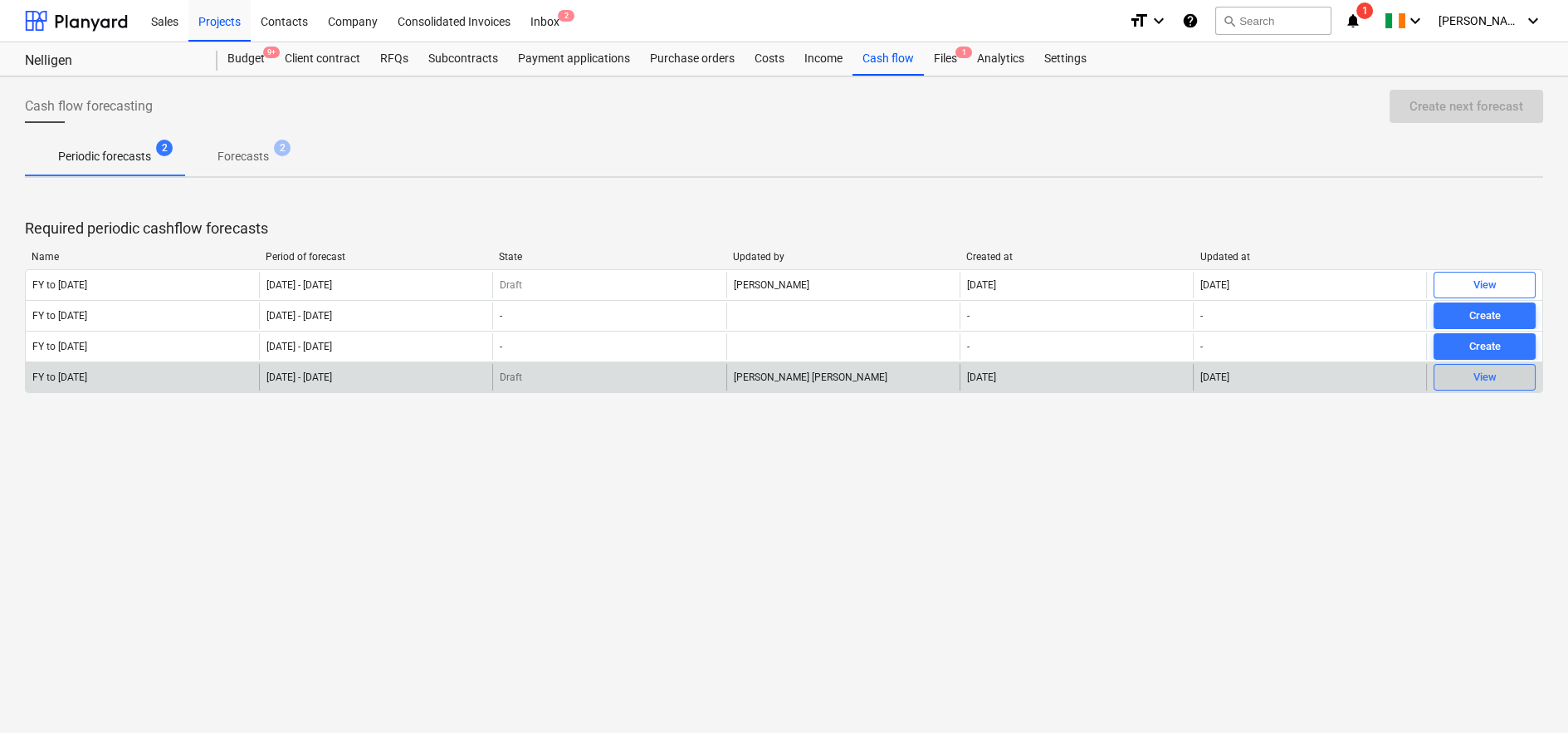
click at [1511, 377] on span "View" at bounding box center [1485, 378] width 87 height 19
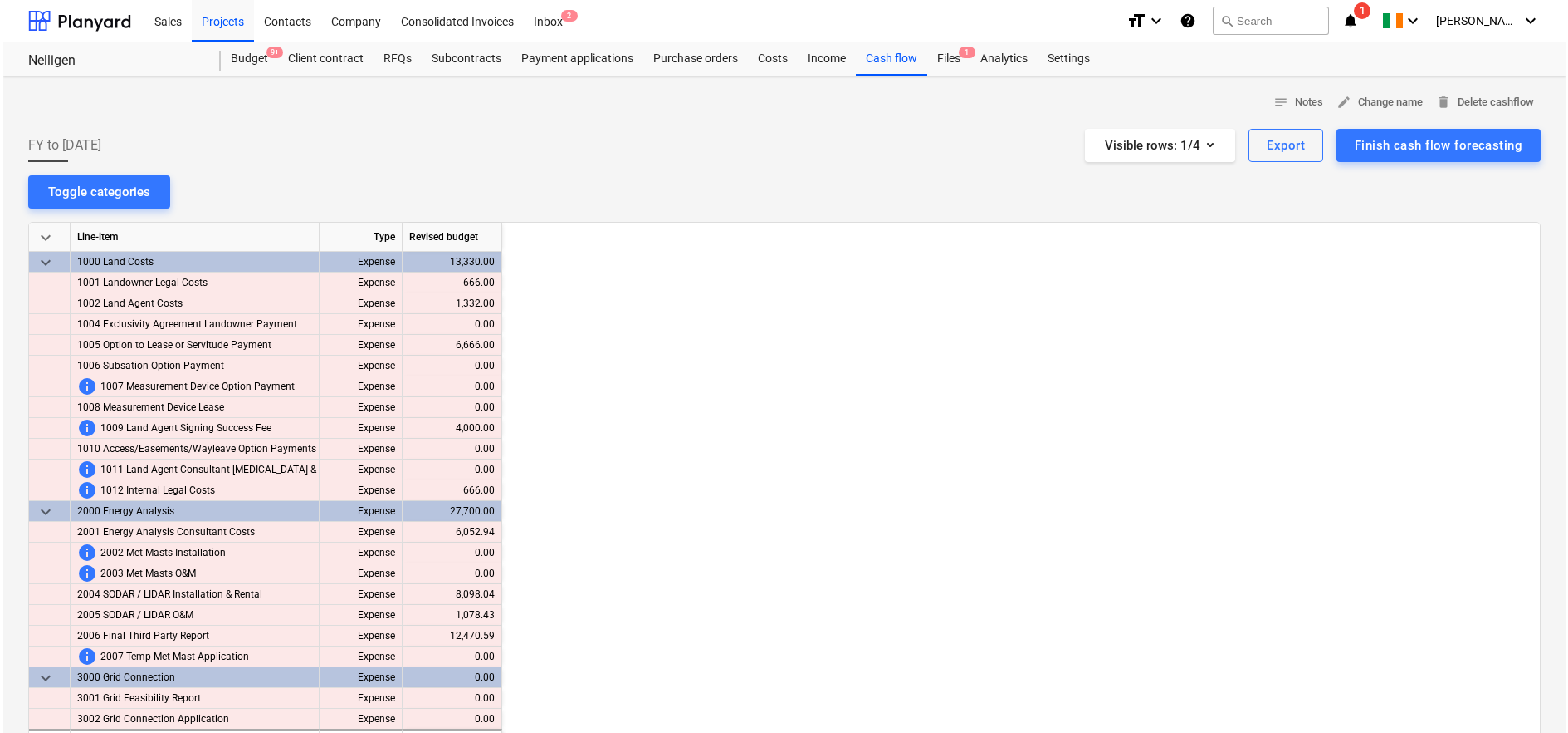
scroll to position [0, 1461]
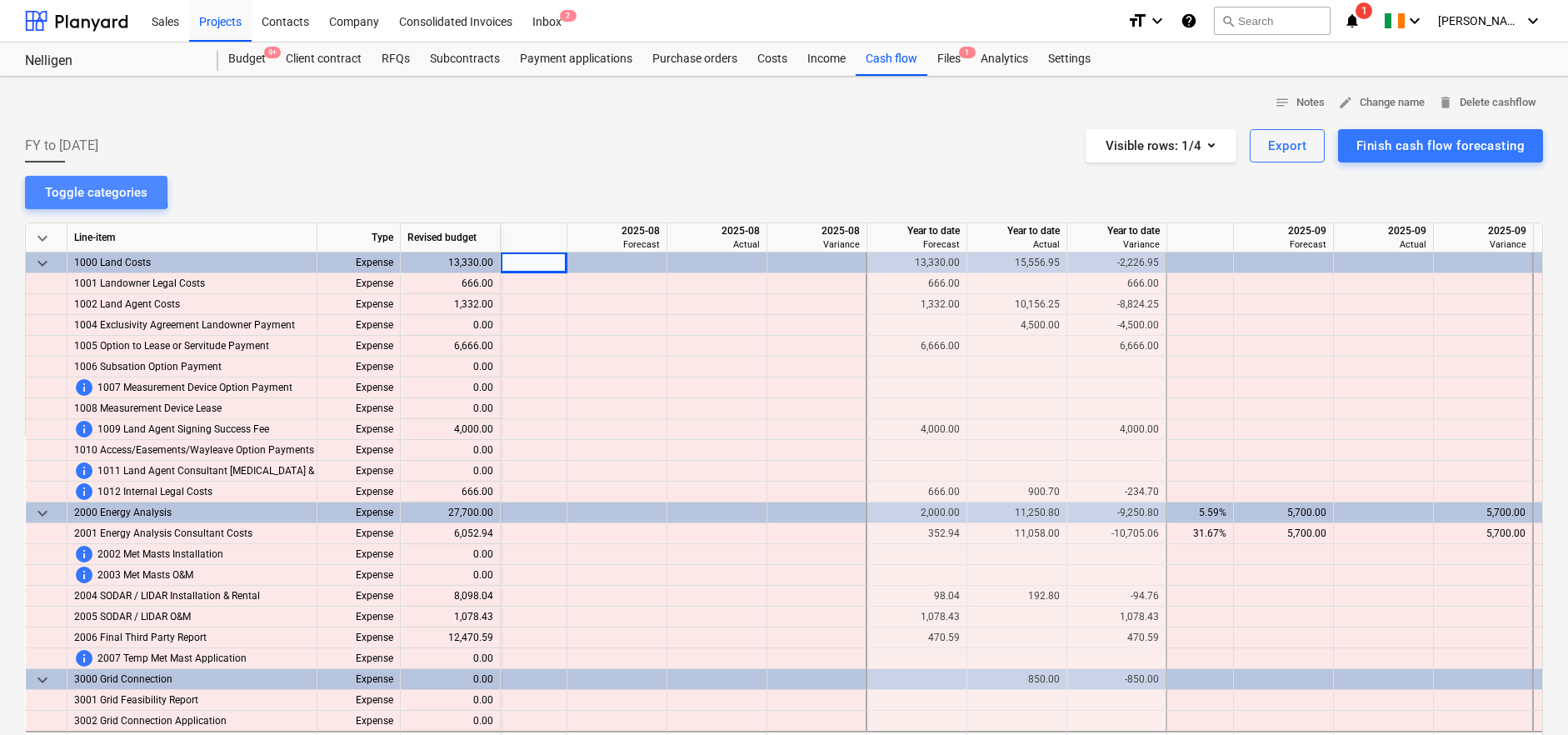
click at [72, 188] on div "Toggle categories" at bounding box center [96, 192] width 102 height 21
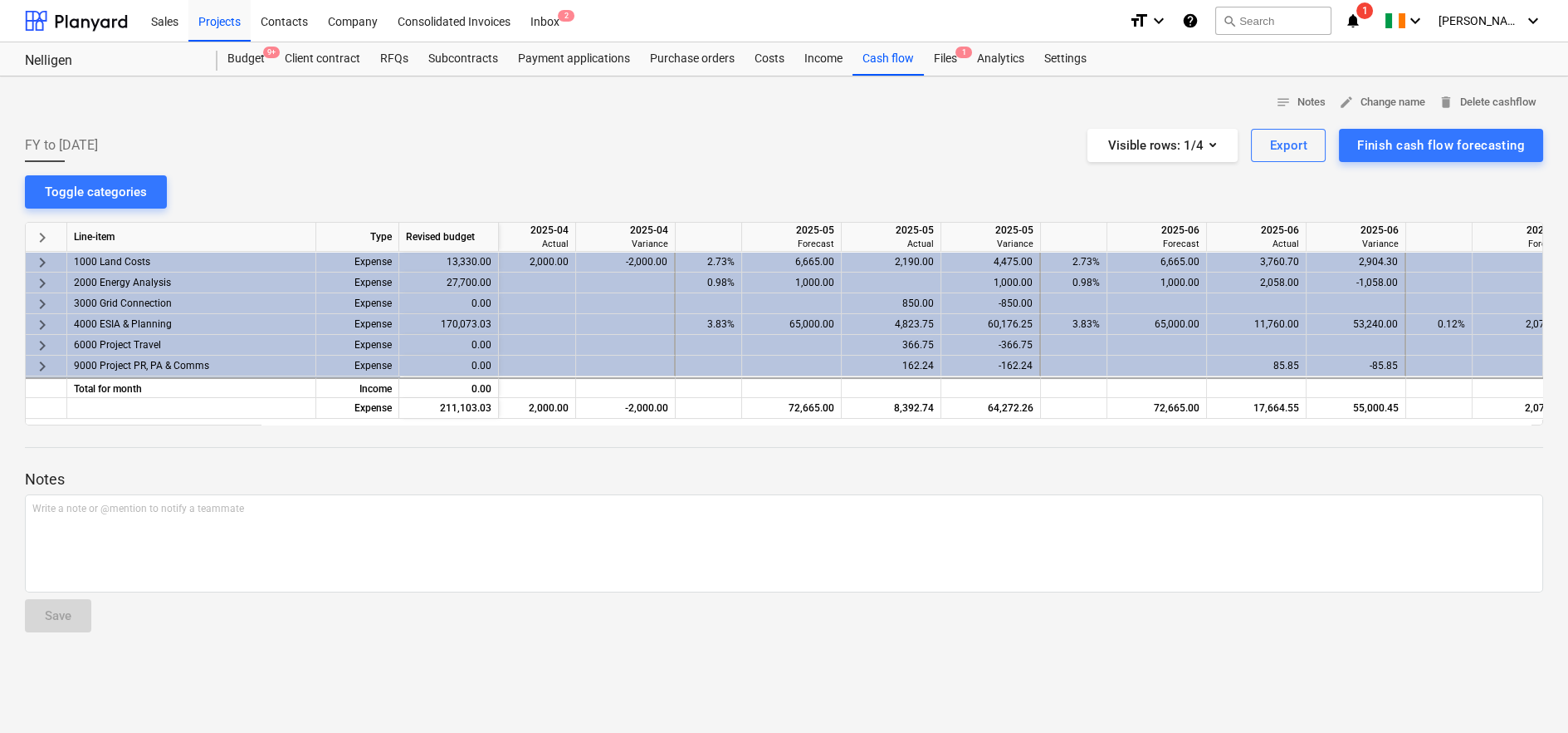
scroll to position [0, 225]
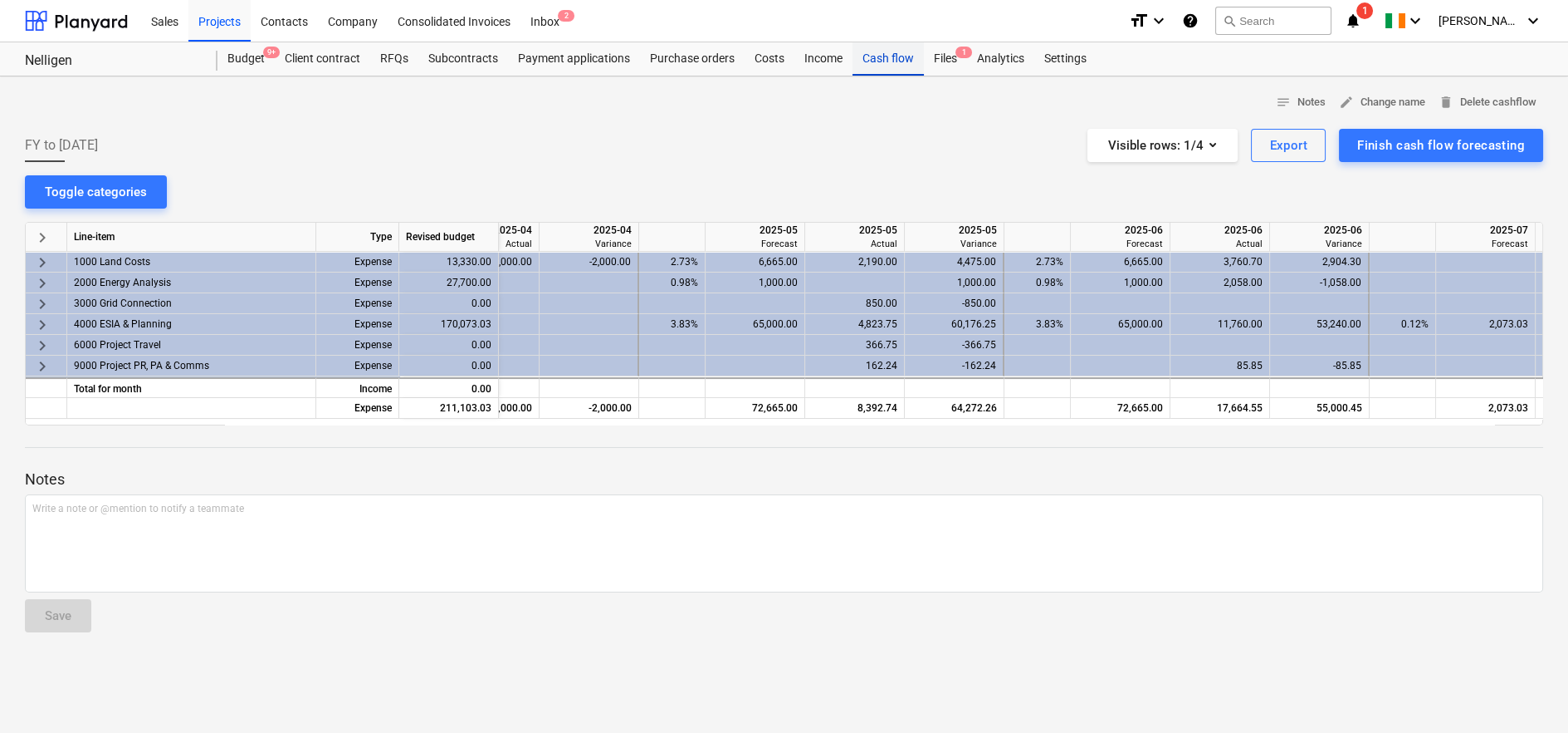
click at [893, 61] on div "Cash flow" at bounding box center [887, 59] width 71 height 33
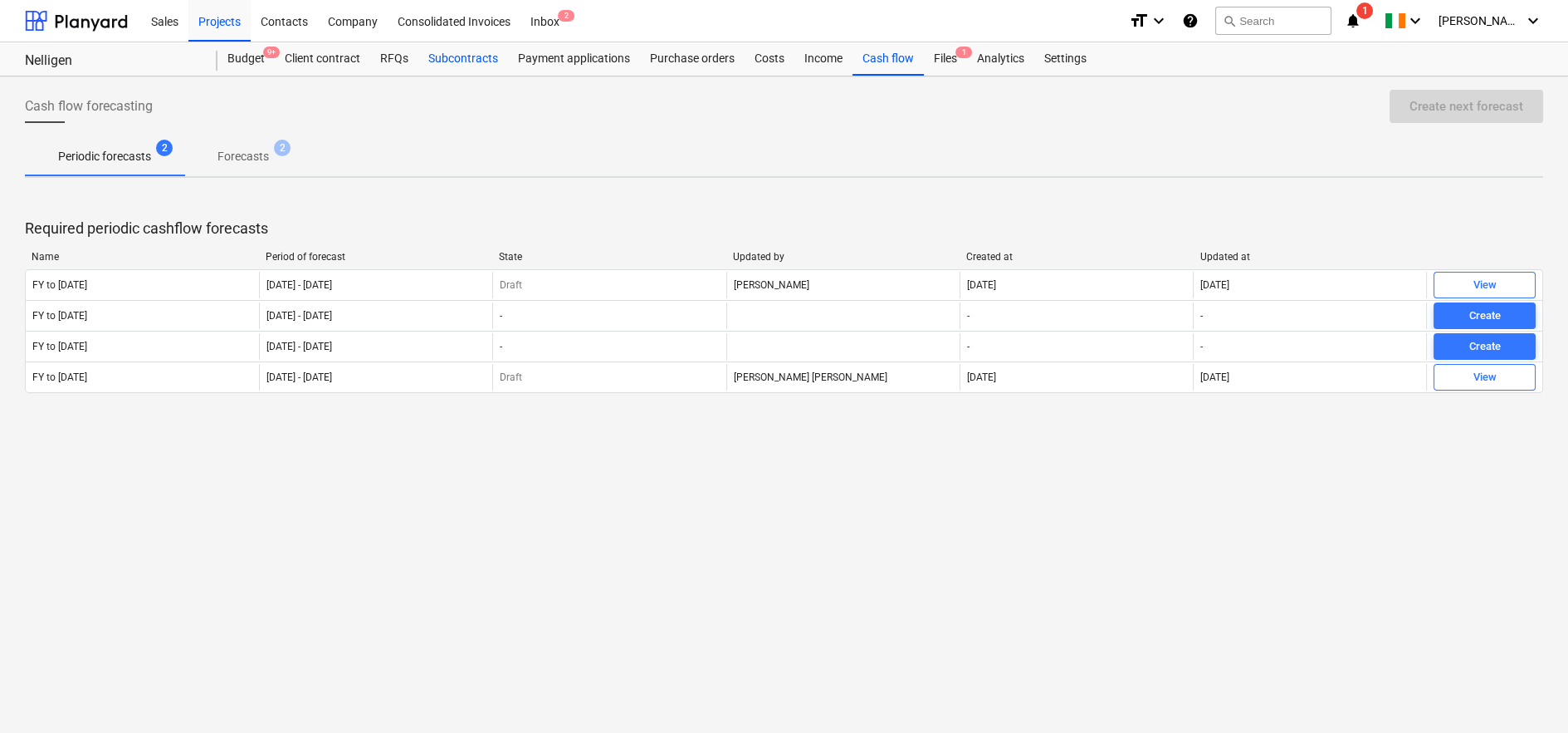
click at [463, 69] on div "Subcontracts" at bounding box center [463, 59] width 90 height 33
